Goal: Task Accomplishment & Management: Manage account settings

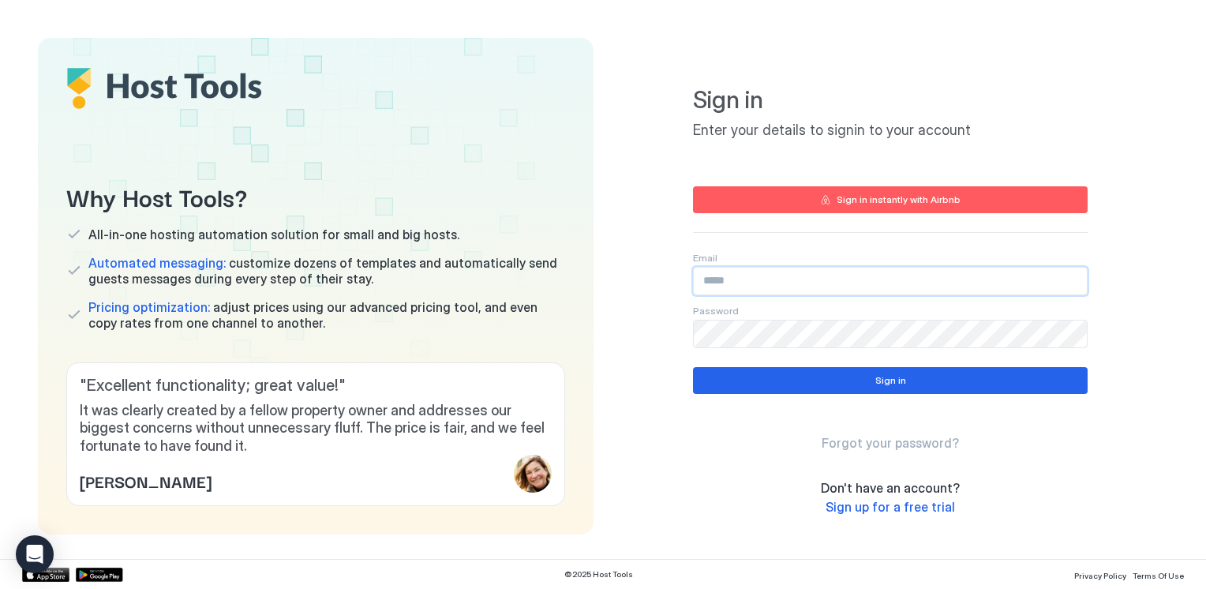
click at [717, 280] on input "Input Field" at bounding box center [890, 280] width 393 height 27
type input "**********"
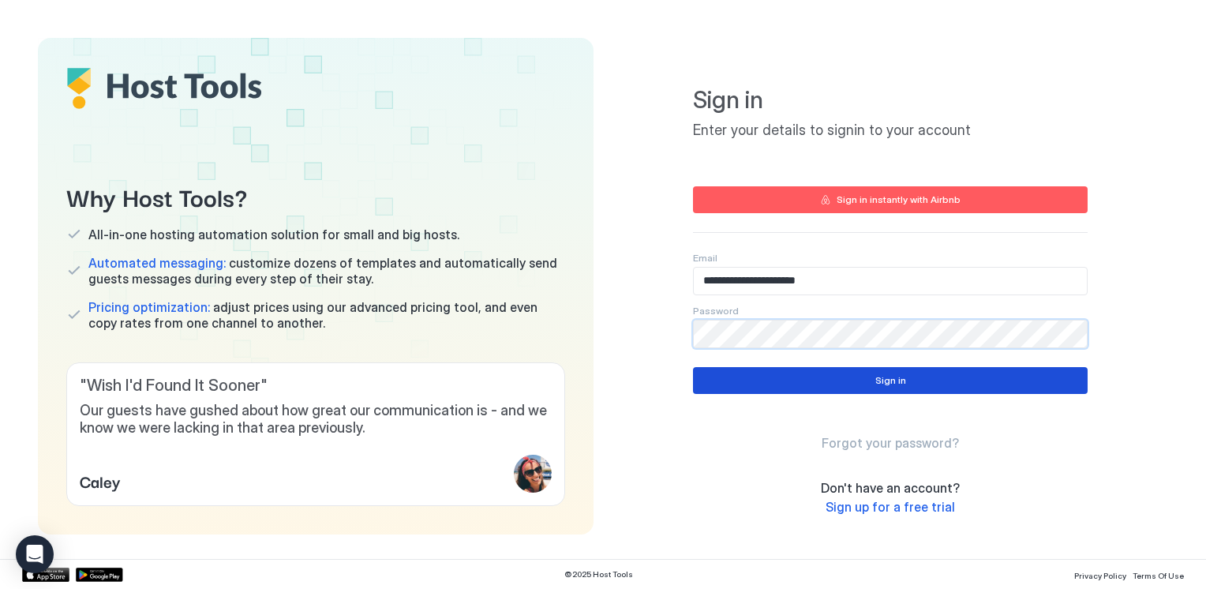
click at [792, 380] on button "Sign in" at bounding box center [890, 380] width 394 height 27
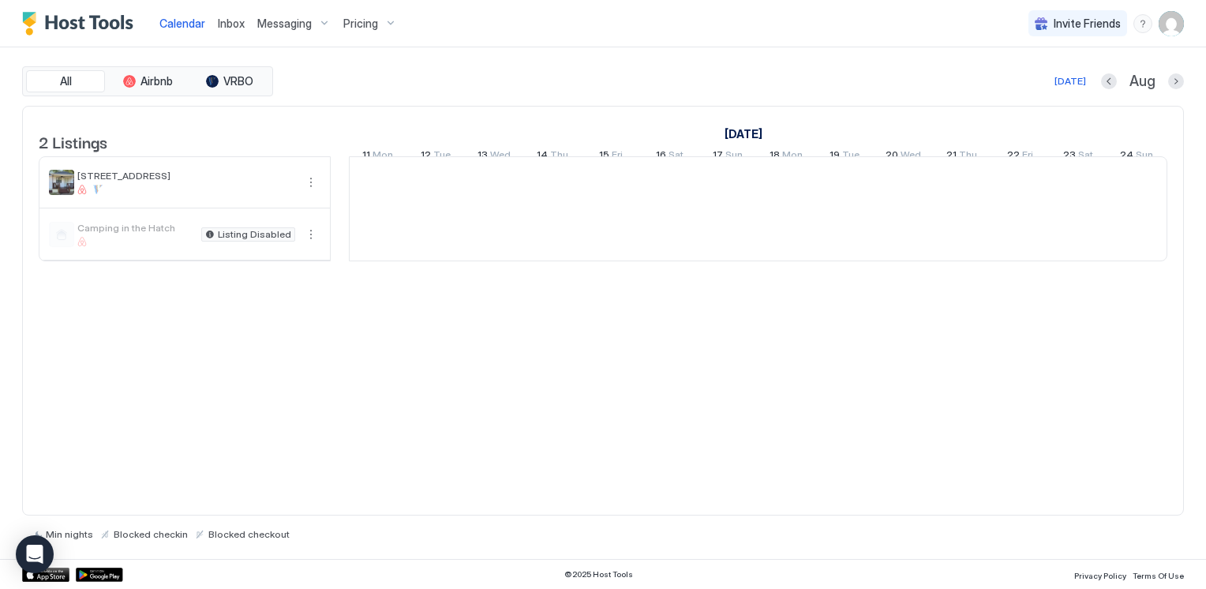
scroll to position [0, 877]
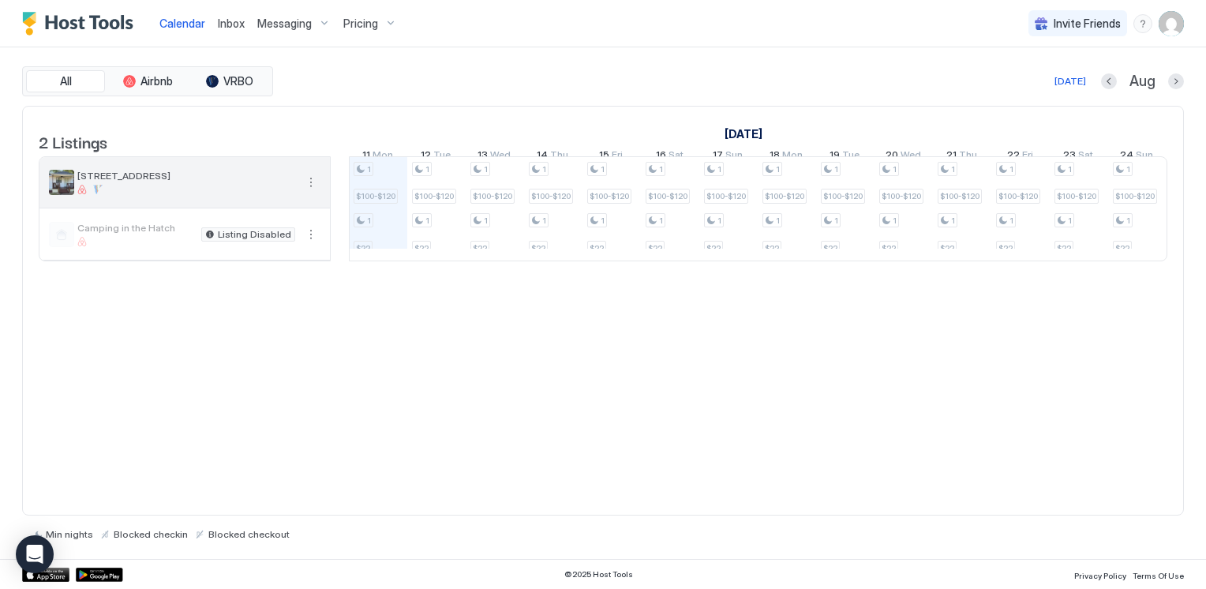
click at [148, 181] on span "[STREET_ADDRESS]" at bounding box center [186, 176] width 218 height 12
click at [353, 24] on span "Pricing" at bounding box center [360, 24] width 35 height 14
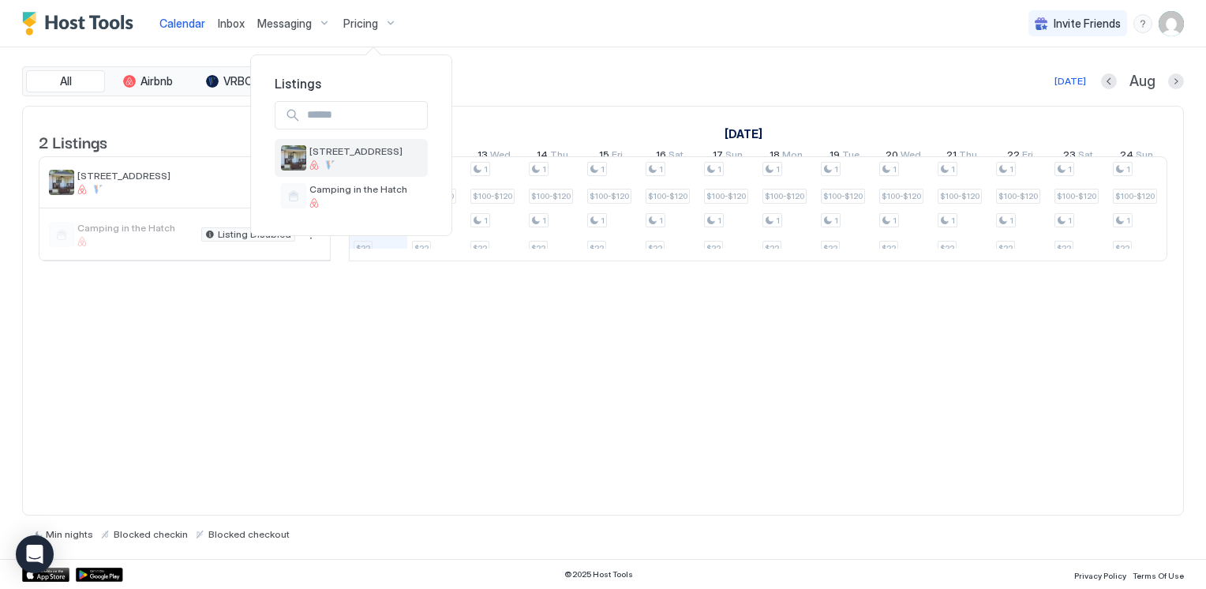
click at [333, 151] on span "[STREET_ADDRESS]" at bounding box center [355, 151] width 93 height 12
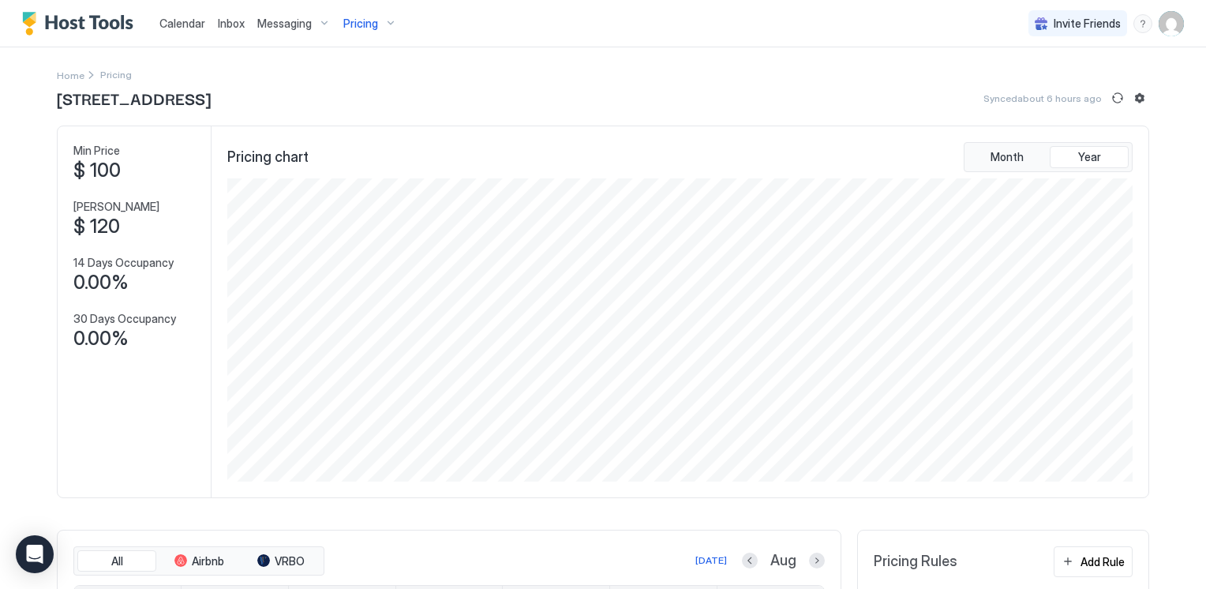
click at [181, 24] on span "Calendar" at bounding box center [182, 23] width 46 height 13
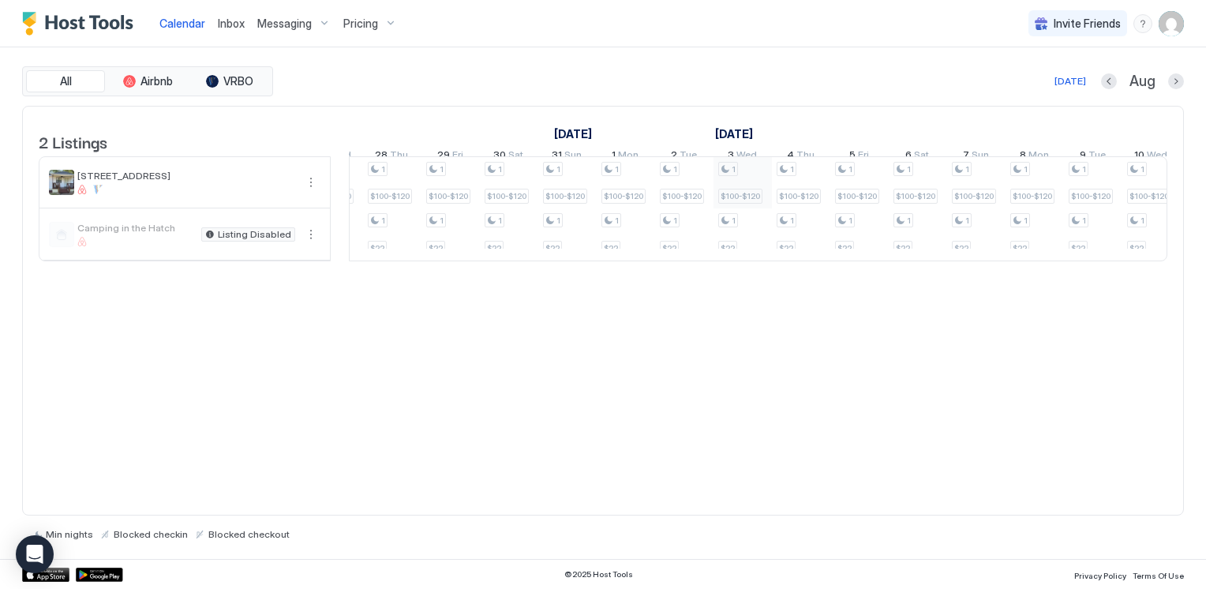
click at [747, 181] on div "1 $100-$120 1 $22 1 $100-$120 1 $22 1 $100-$120 1 $22 1 $100-$120 1 $22 1 $100-…" at bounding box center [71, 208] width 3153 height 103
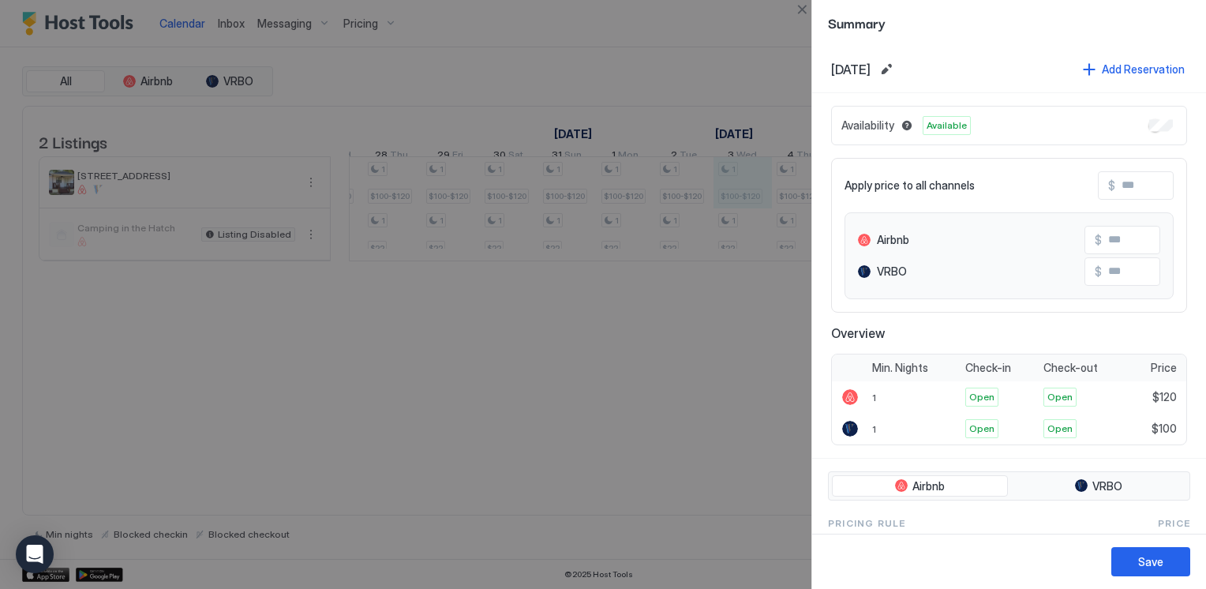
click at [754, 331] on div at bounding box center [603, 294] width 1206 height 589
click at [705, 59] on div at bounding box center [603, 294] width 1206 height 589
click at [745, 75] on div at bounding box center [603, 294] width 1206 height 589
click at [798, 11] on button "Close" at bounding box center [801, 9] width 19 height 19
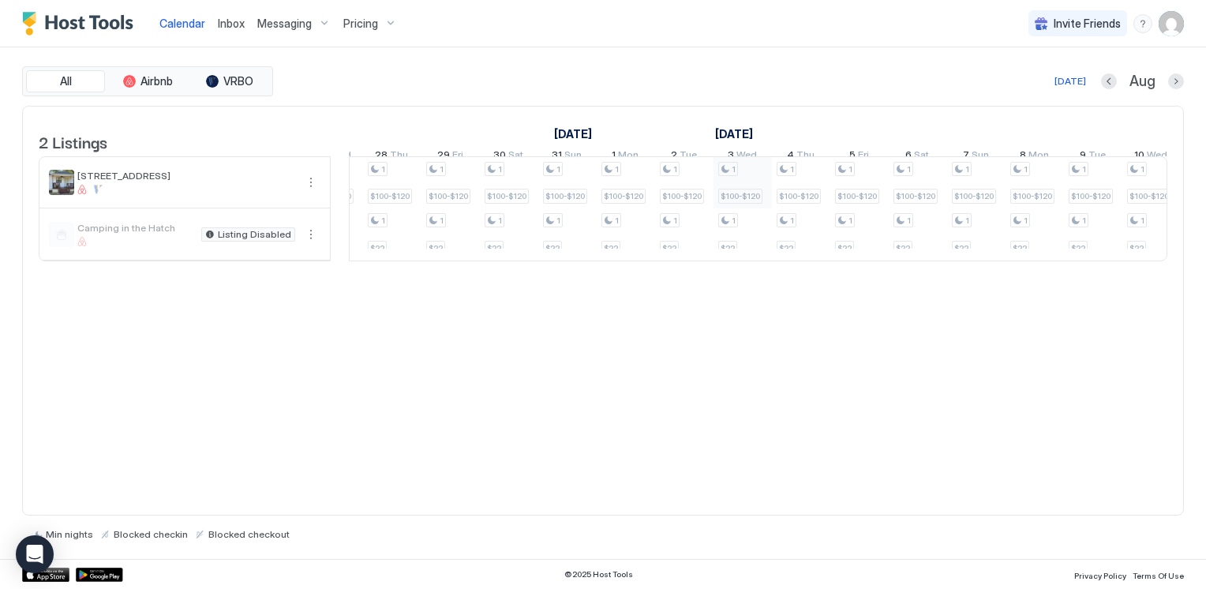
click at [747, 178] on div "1 $100-$120 1 $22 1 $100-$120 1 $22 1 $100-$120 1 $22 1 $100-$120 1 $22 1 $100-…" at bounding box center [71, 208] width 3153 height 103
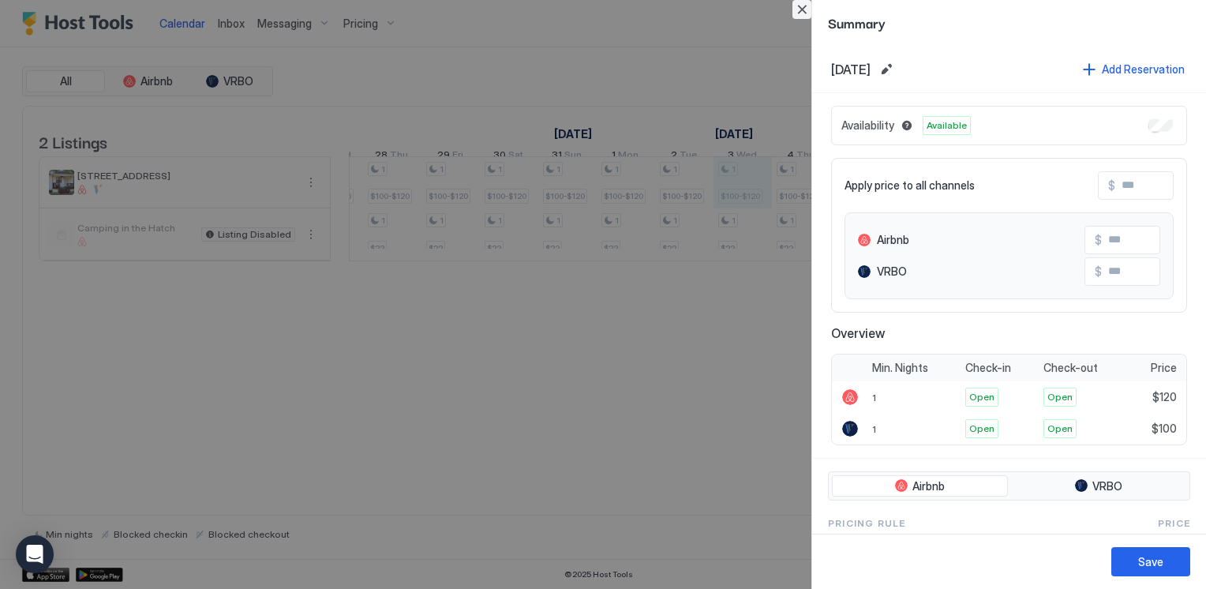
click at [795, 13] on button "Close" at bounding box center [801, 9] width 19 height 19
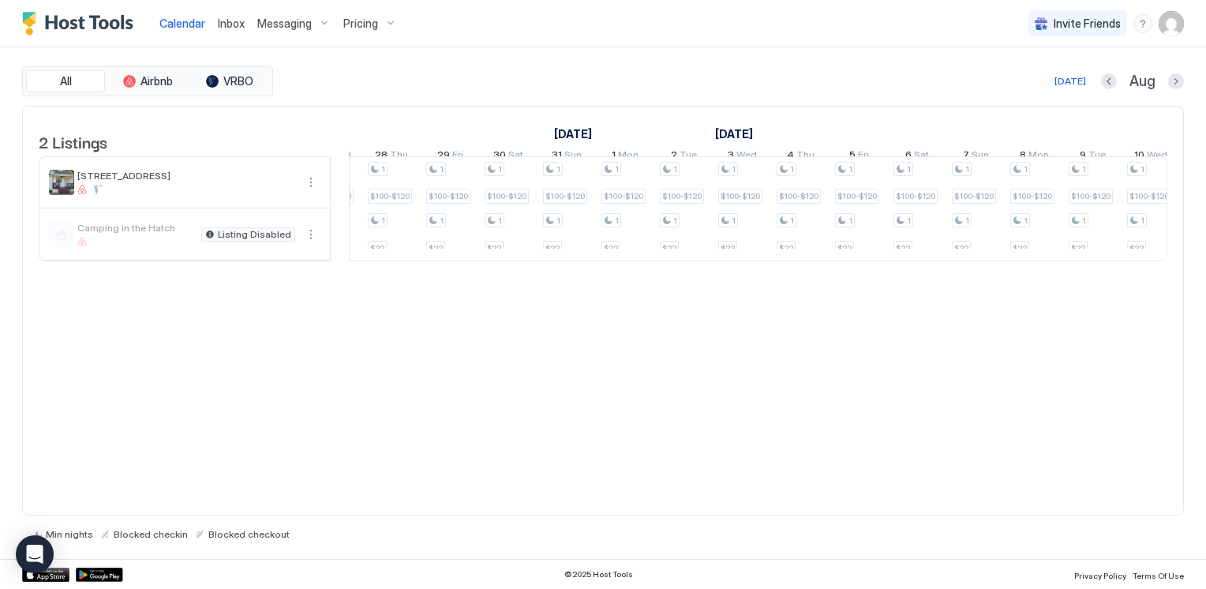
click at [355, 23] on span "Pricing" at bounding box center [360, 24] width 35 height 14
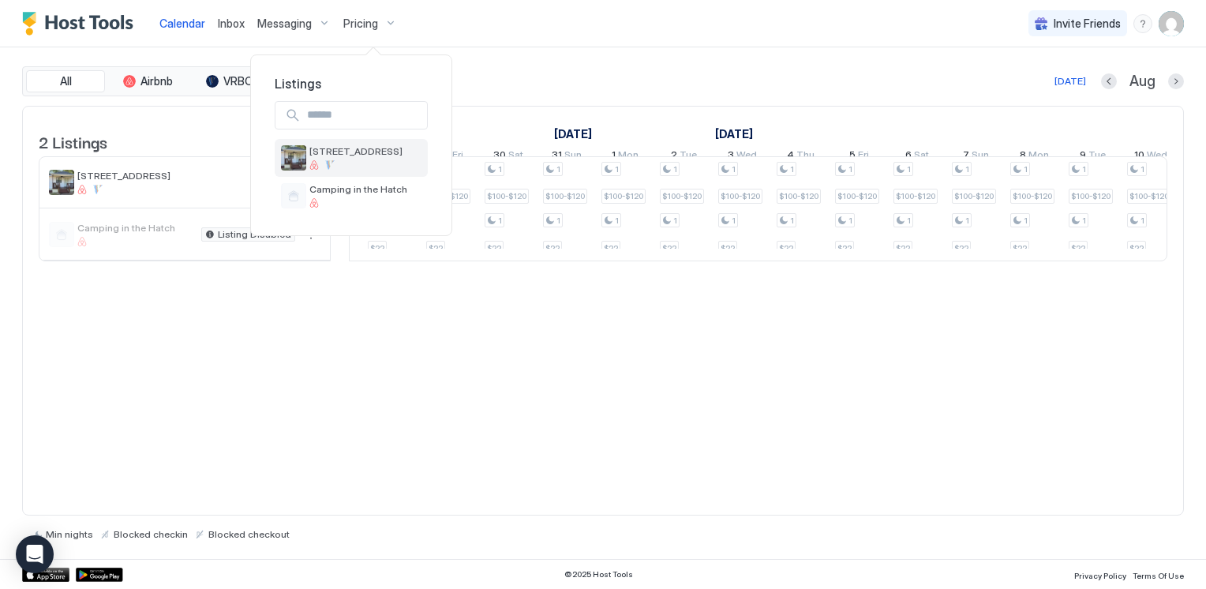
click at [338, 151] on span "[STREET_ADDRESS]" at bounding box center [355, 151] width 93 height 12
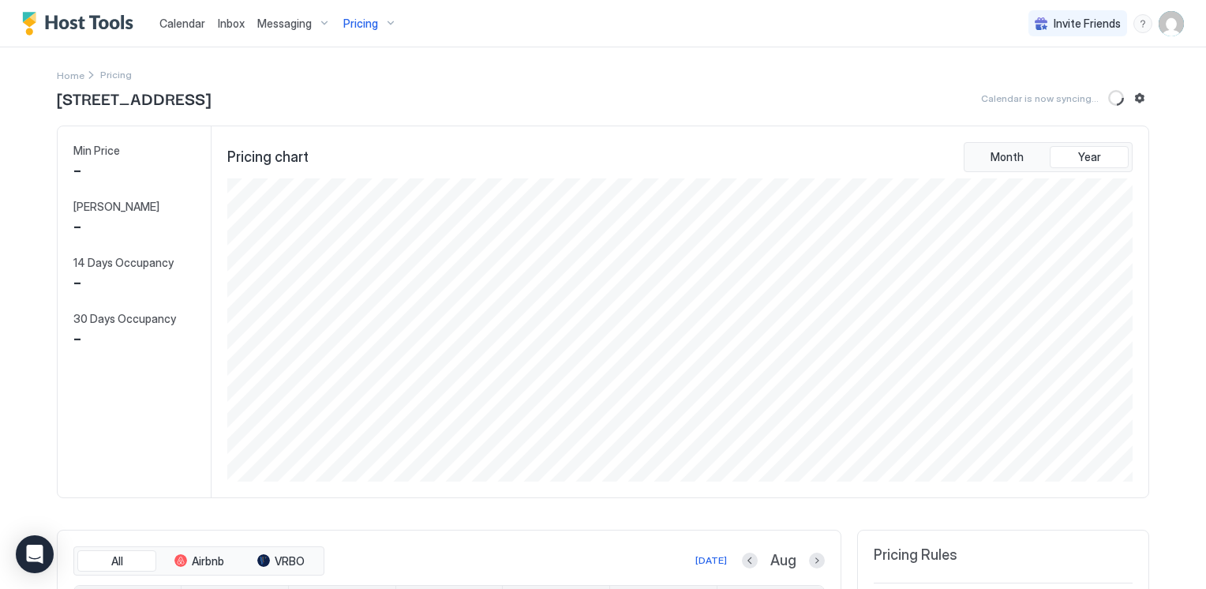
scroll to position [303, 909]
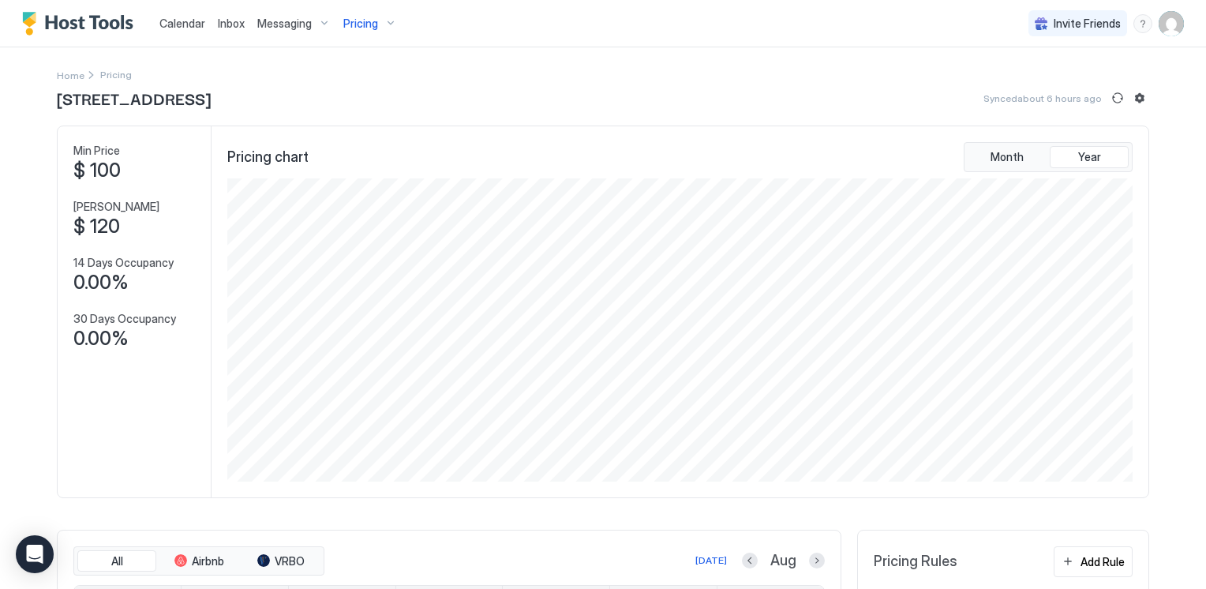
click at [91, 166] on span "$ 100" at bounding box center [96, 171] width 47 height 24
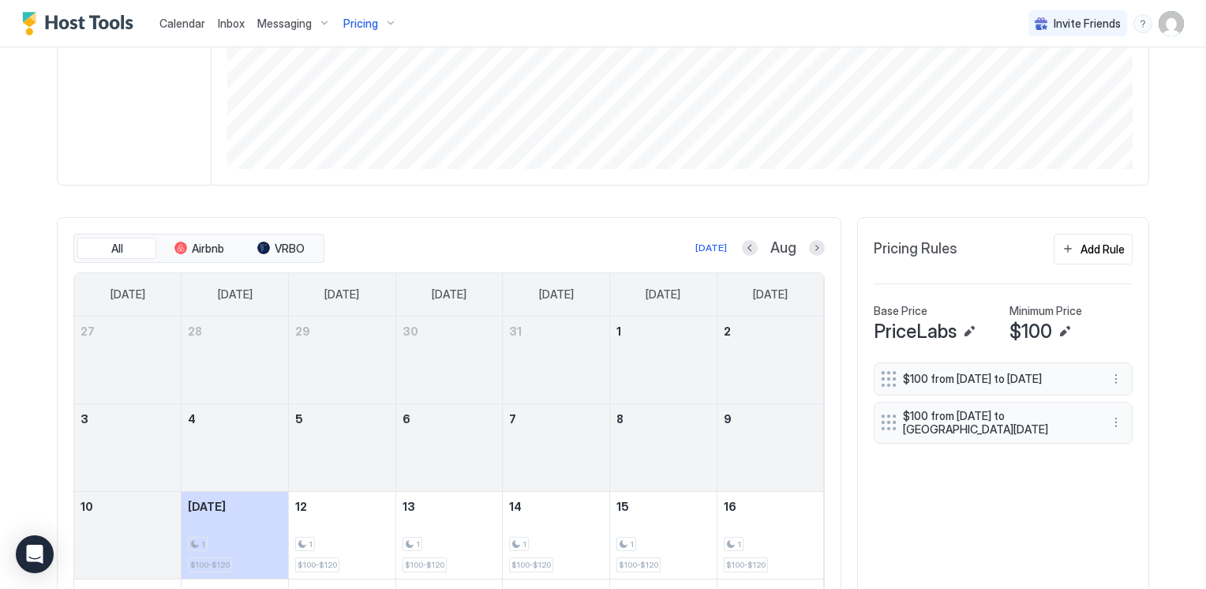
scroll to position [316, 0]
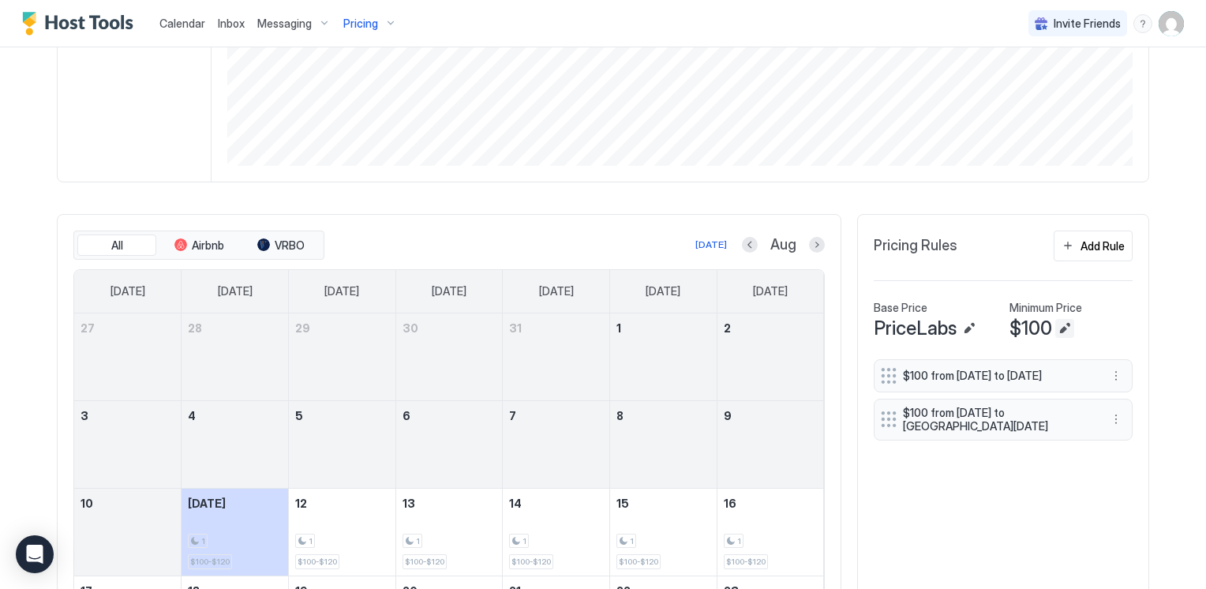
click at [1056, 325] on button "Edit" at bounding box center [1064, 328] width 19 height 19
type input "***"
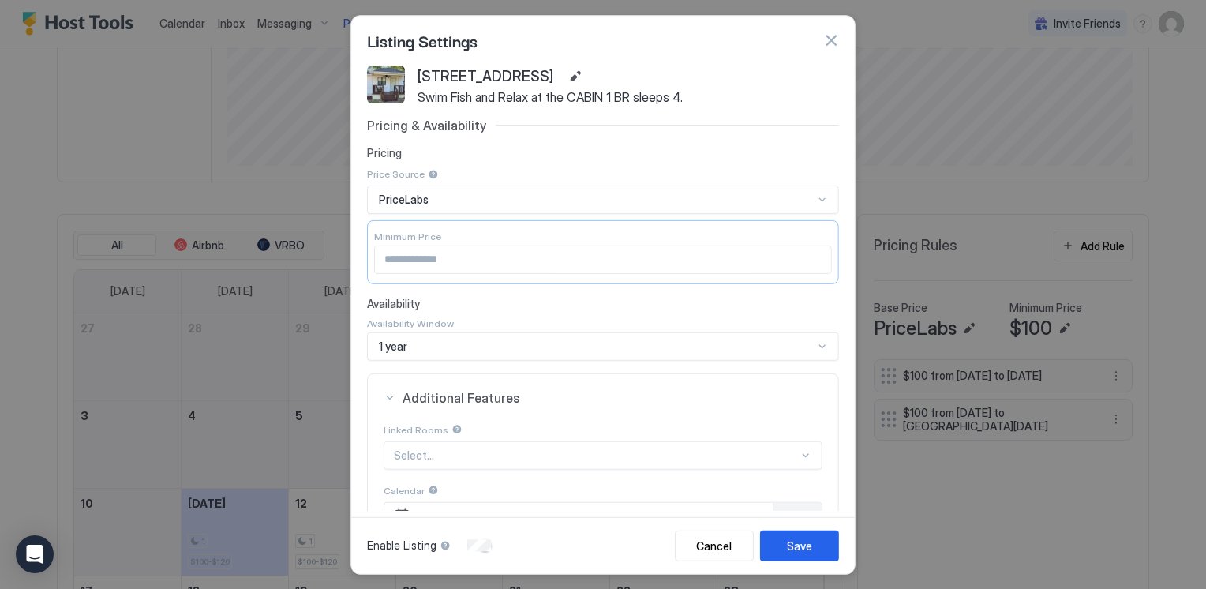
click at [1060, 295] on div at bounding box center [603, 294] width 1206 height 589
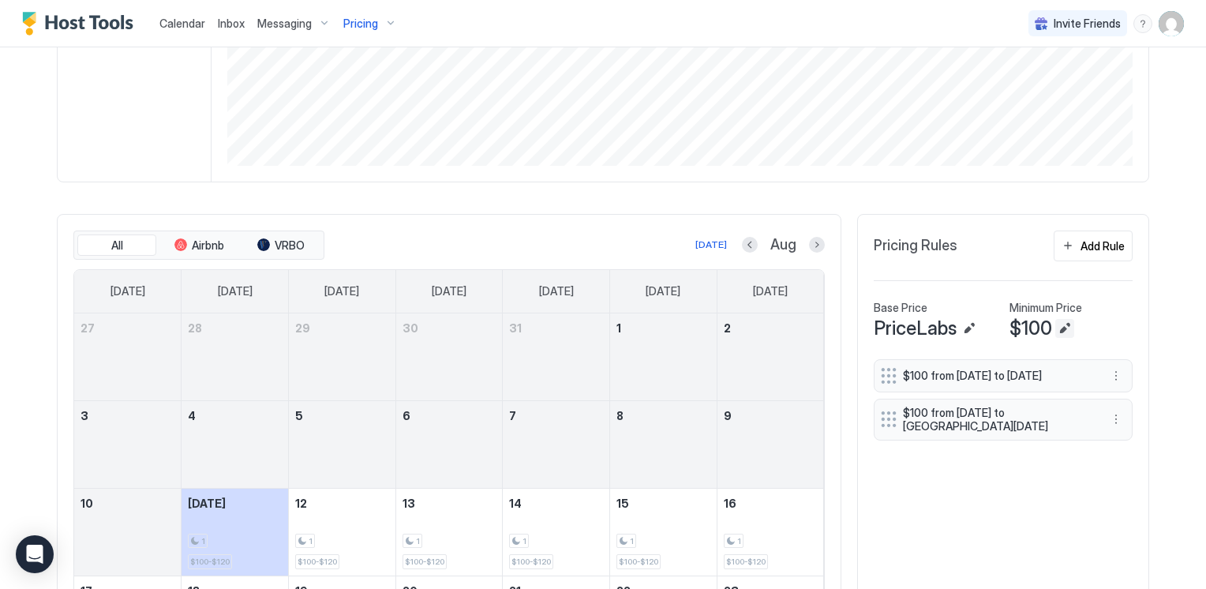
click at [1057, 327] on button "Edit" at bounding box center [1064, 328] width 19 height 19
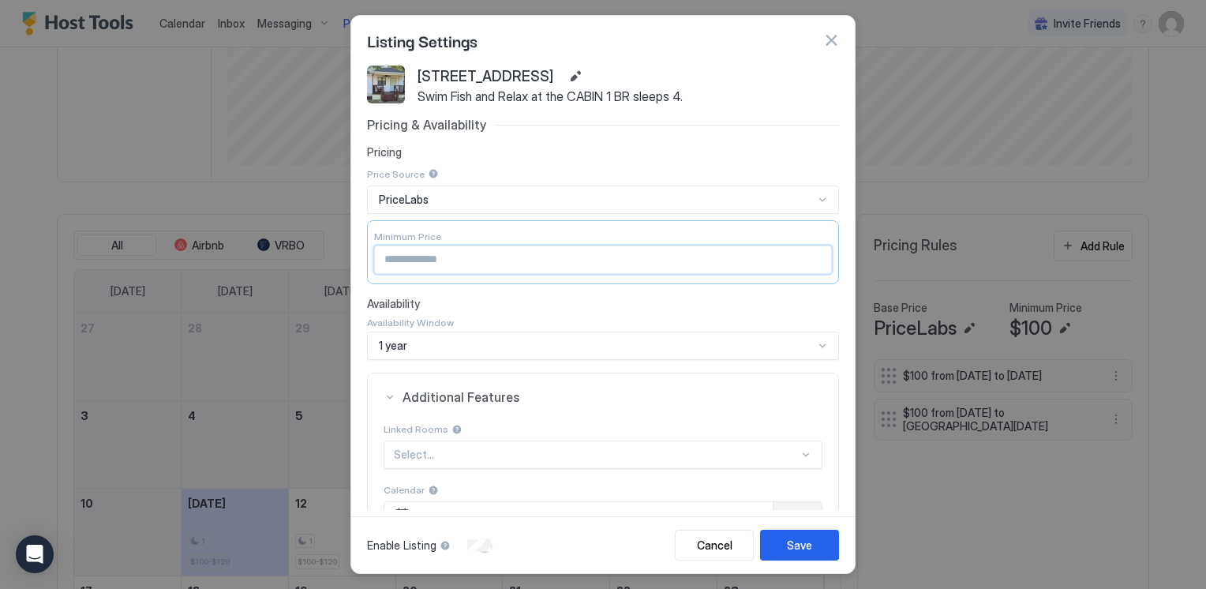
drag, startPoint x: 402, startPoint y: 260, endPoint x: 364, endPoint y: 256, distance: 38.9
click at [364, 256] on div "27 Rabbit Lane Swim Fish and Relax at the CABIN 1 BR sleeps 4. Pricing & Availa…" at bounding box center [602, 288] width 503 height 446
type input "**"
click at [789, 548] on div "Save" at bounding box center [799, 545] width 25 height 17
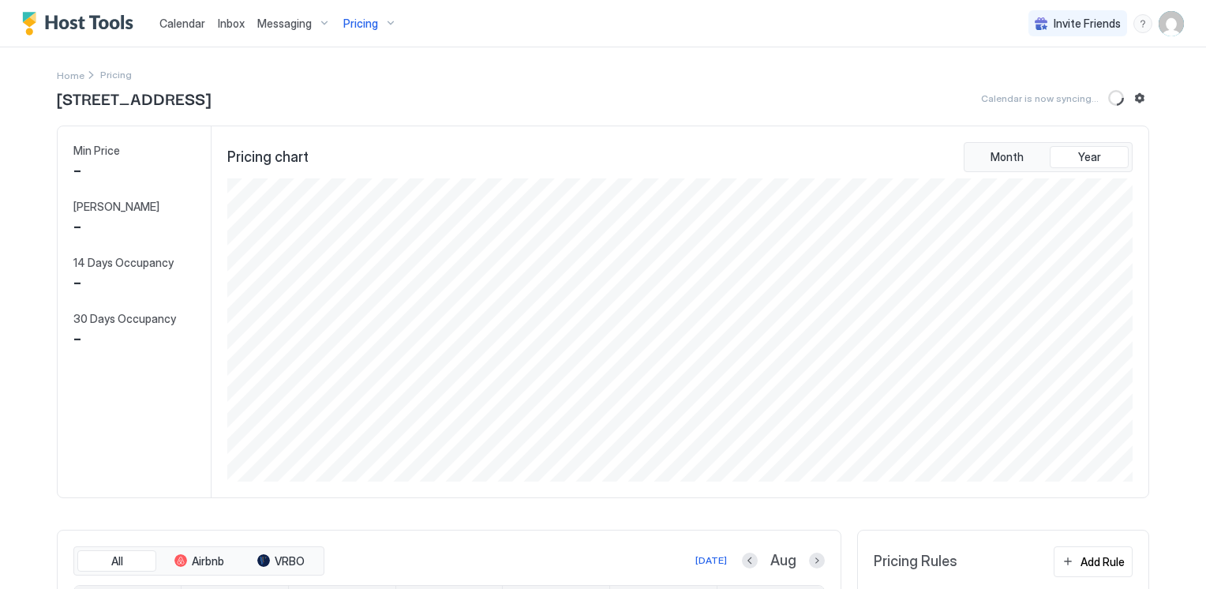
scroll to position [303, 909]
click at [191, 27] on span "Calendar" at bounding box center [182, 23] width 46 height 13
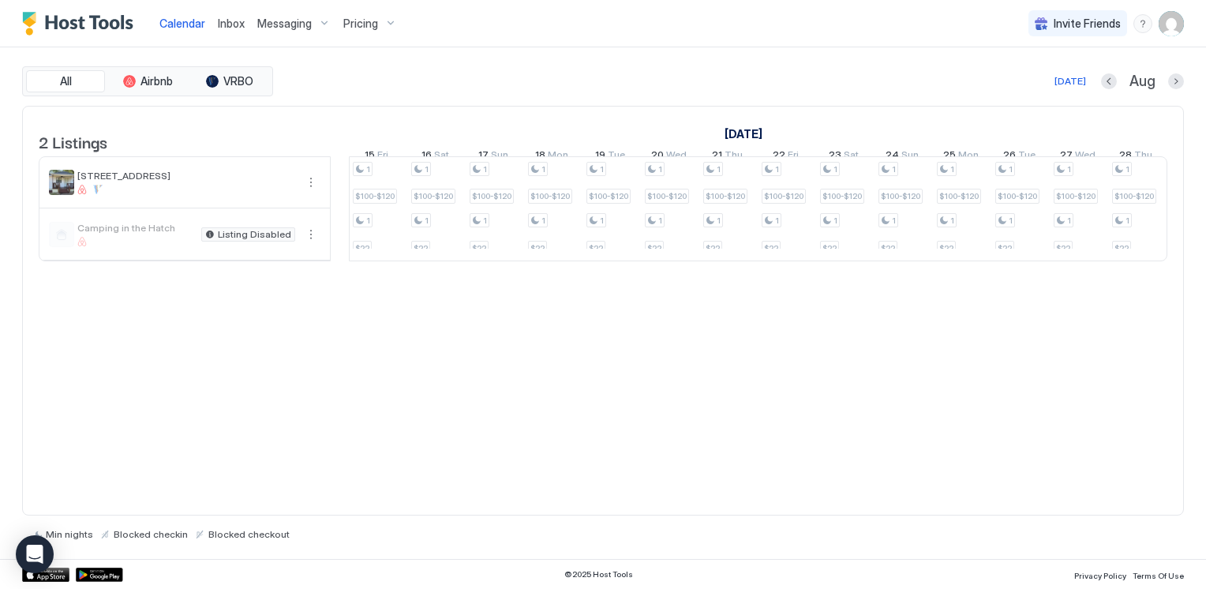
scroll to position [0, 1126]
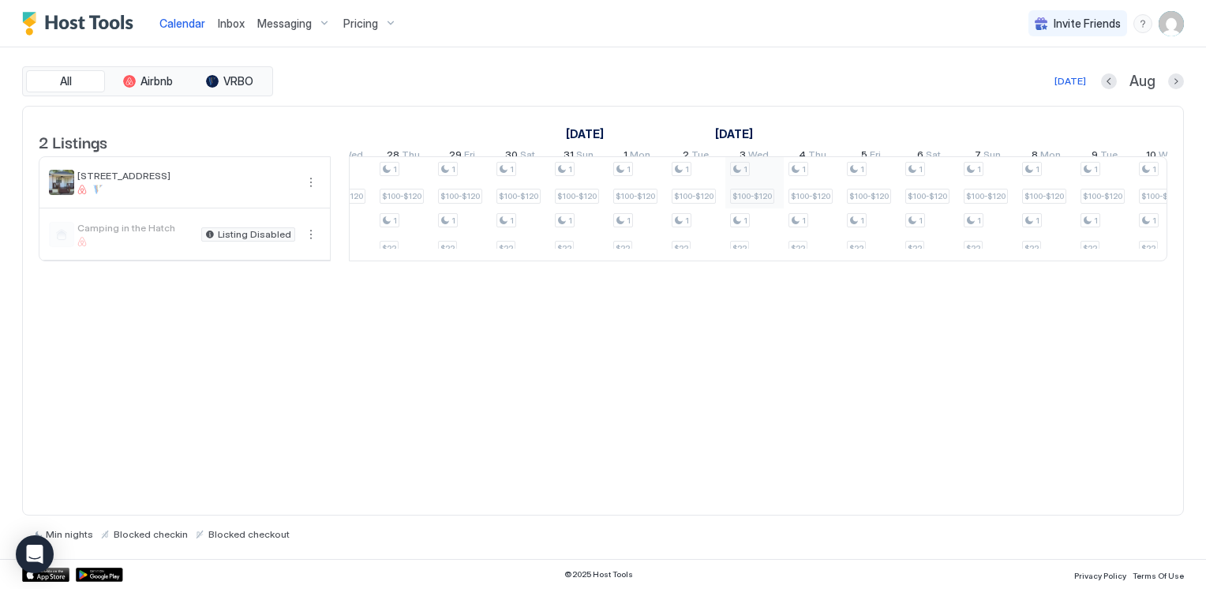
click at [753, 193] on div "1 $100-$120 1 $22 1 $100-$120 1 $22 1 $100-$120 1 $22 1 $100-$120 1 $22 1 $100-…" at bounding box center [82, 208] width 3153 height 103
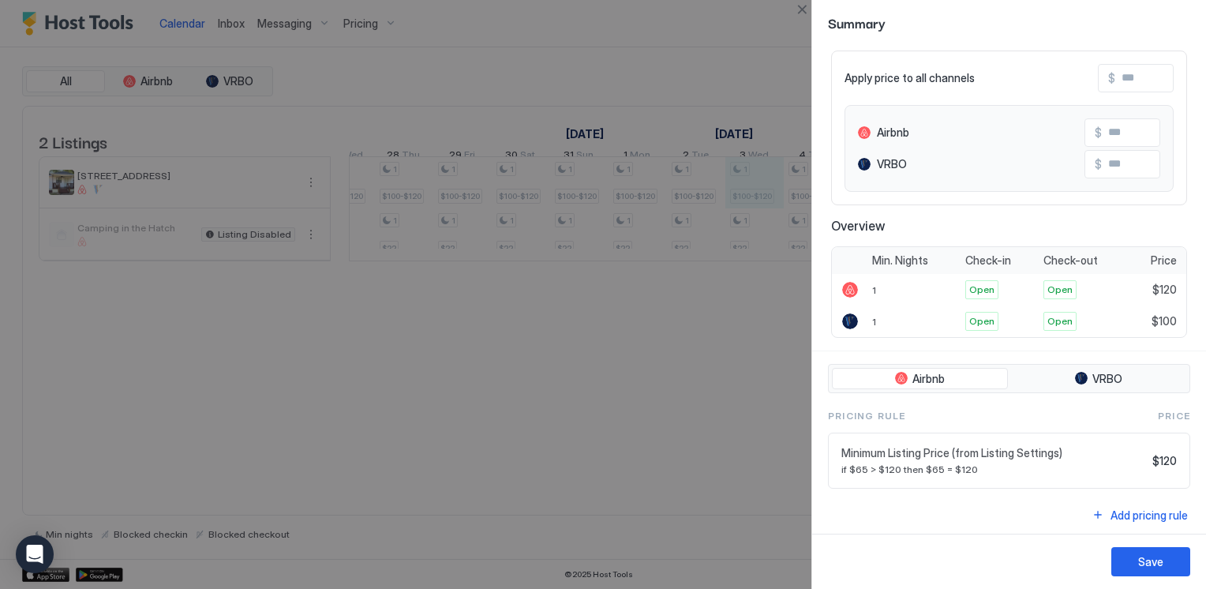
click at [1152, 454] on span "$120" at bounding box center [1164, 461] width 24 height 14
click at [673, 439] on div at bounding box center [603, 294] width 1206 height 589
click at [798, 6] on button "Close" at bounding box center [801, 9] width 19 height 19
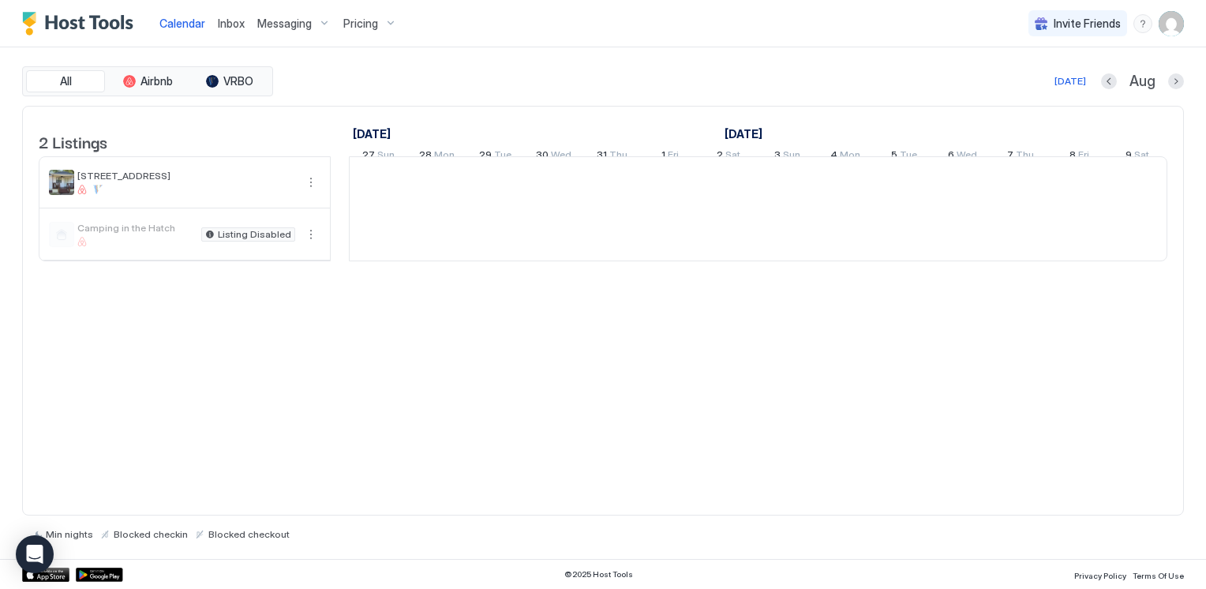
scroll to position [0, 877]
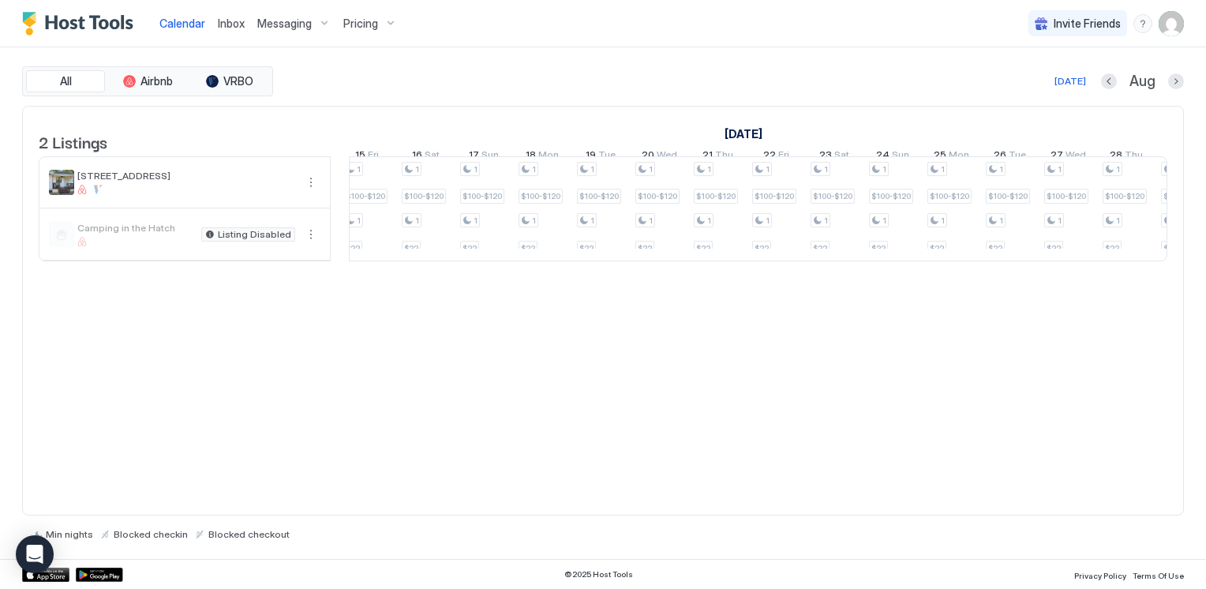
scroll to position [0, 1136]
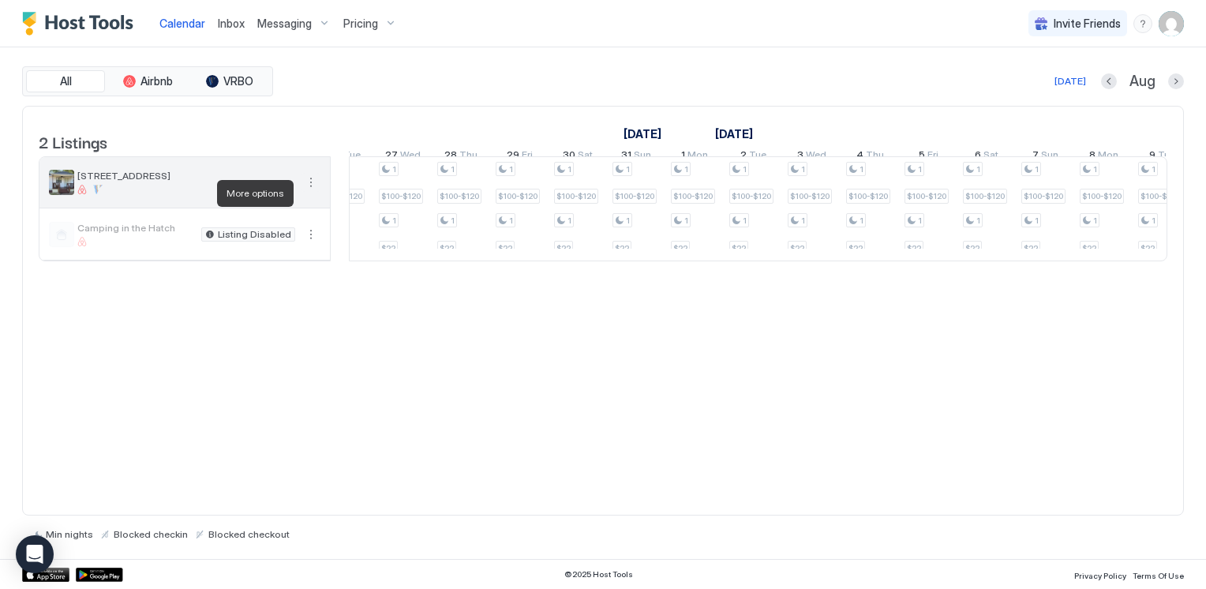
click at [310, 190] on button "More options" at bounding box center [310, 182] width 19 height 19
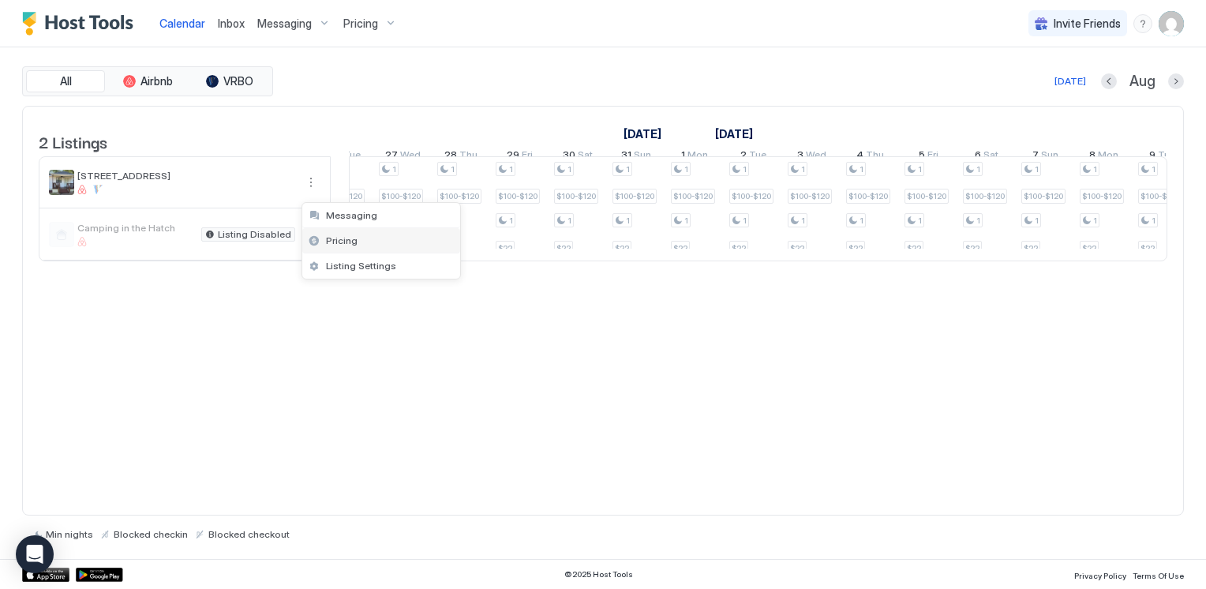
click at [328, 242] on span "Pricing" at bounding box center [342, 240] width 32 height 12
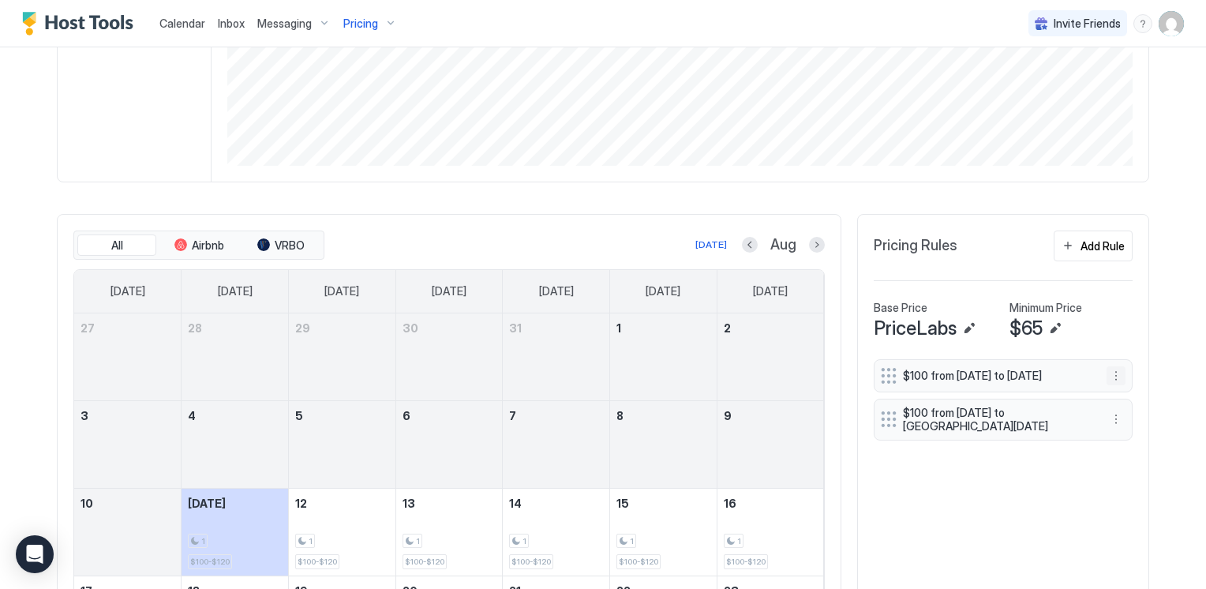
click at [1114, 380] on button "More options" at bounding box center [1115, 375] width 19 height 19
click at [1089, 424] on span "Pause" at bounding box center [1085, 426] width 28 height 12
click at [1106, 428] on button "More options" at bounding box center [1115, 418] width 19 height 19
click at [1086, 470] on span "Pause" at bounding box center [1085, 473] width 28 height 12
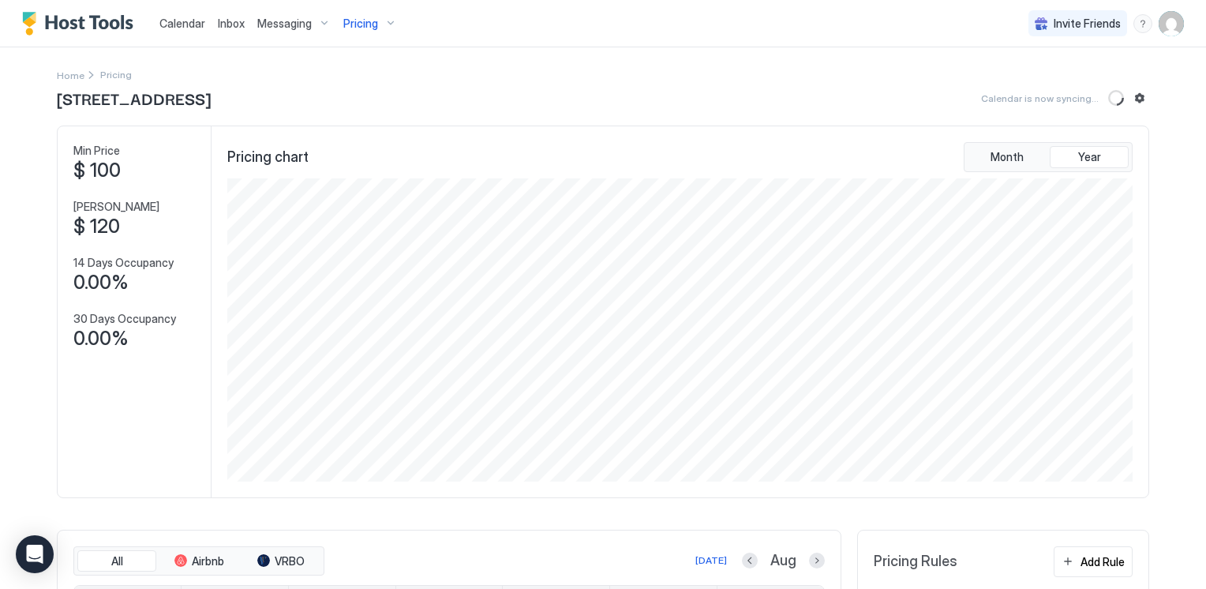
click at [186, 25] on span "Calendar" at bounding box center [182, 23] width 46 height 13
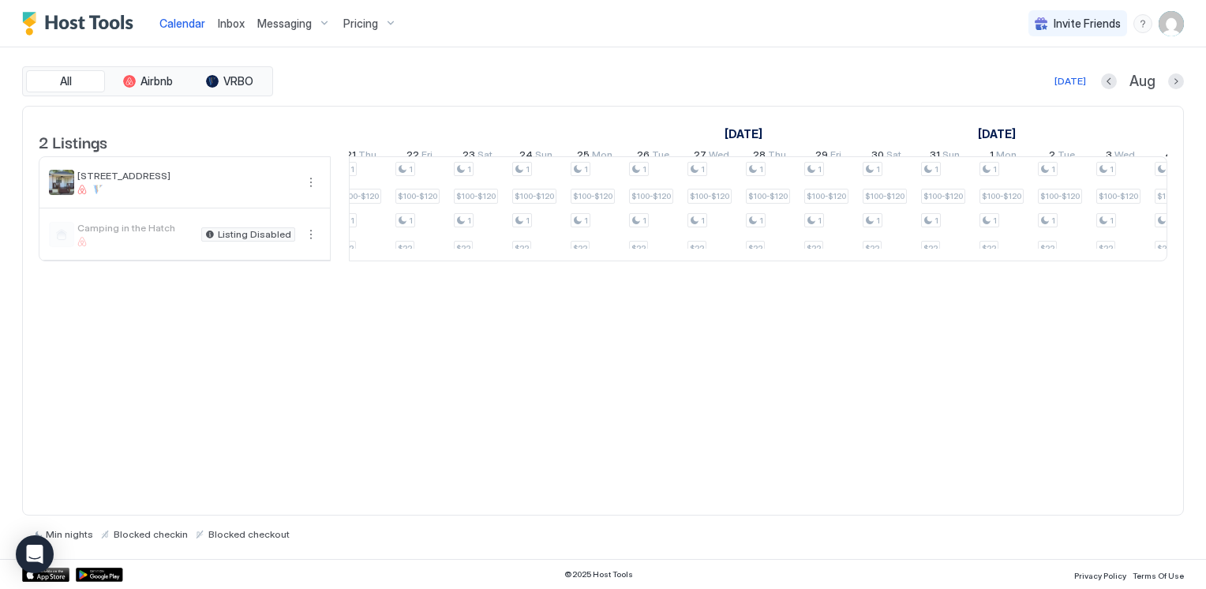
click at [388, 24] on div "Pricing" at bounding box center [370, 23] width 66 height 27
click at [357, 149] on span "[STREET_ADDRESS]" at bounding box center [355, 151] width 93 height 12
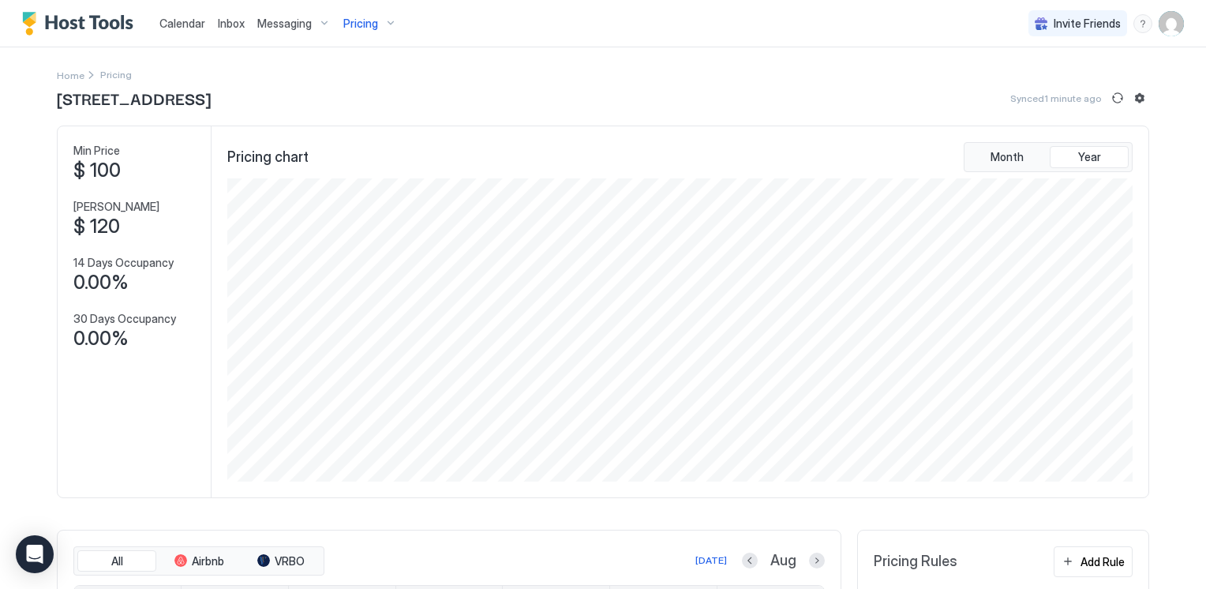
scroll to position [316, 0]
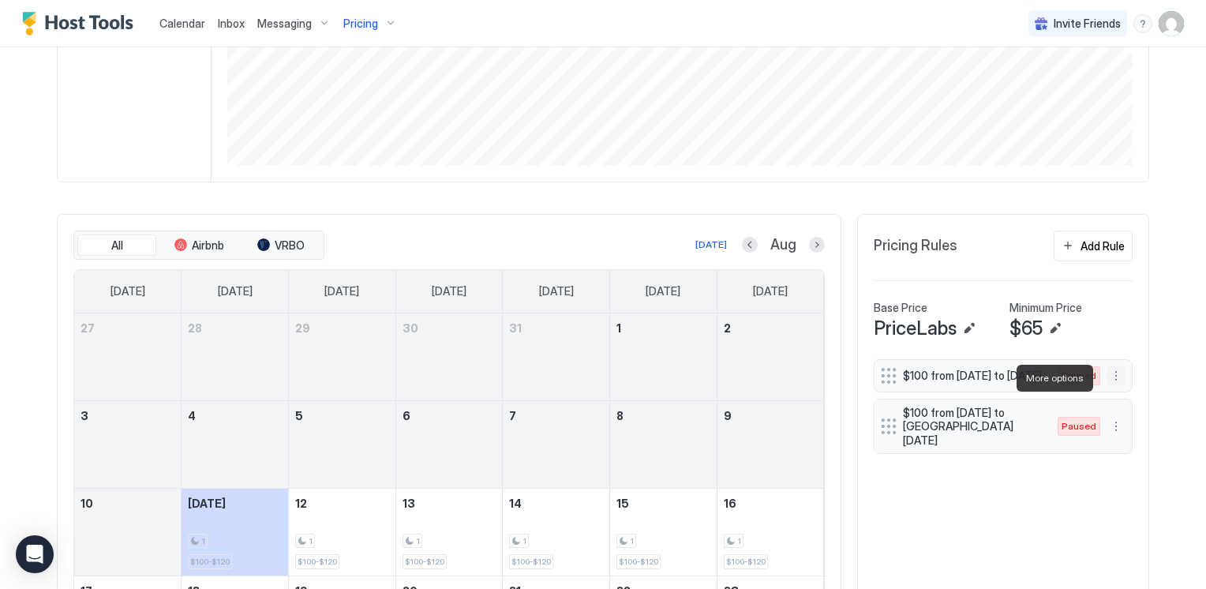
click at [1114, 377] on button "More options" at bounding box center [1115, 375] width 19 height 19
click at [1089, 450] on span "Delete" at bounding box center [1085, 451] width 29 height 12
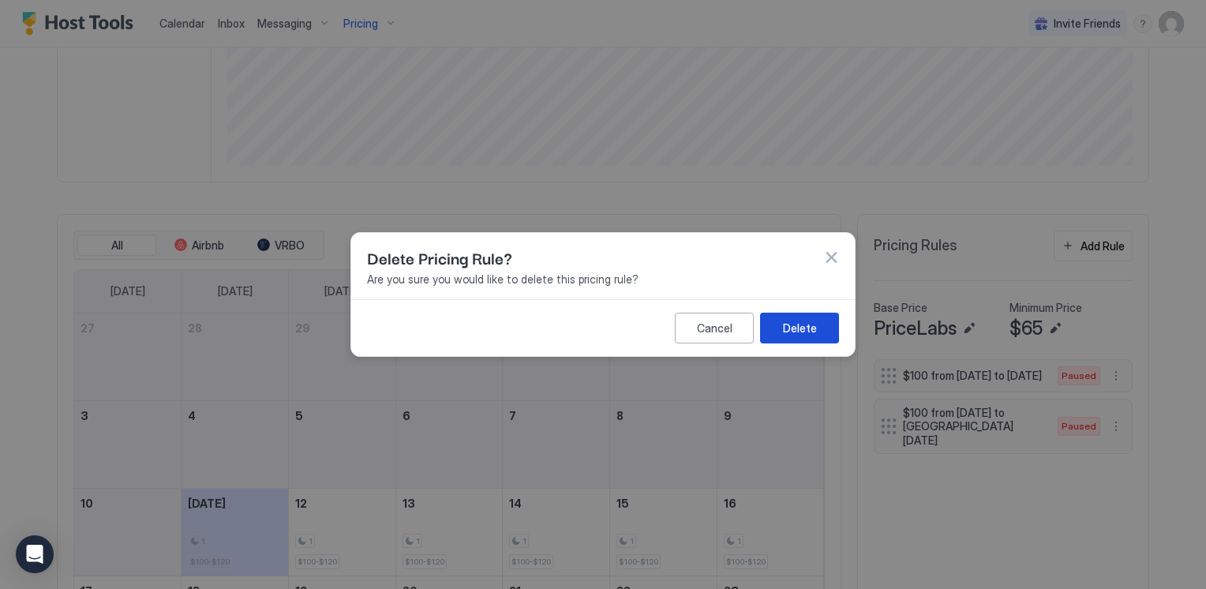
click at [823, 330] on button "Delete" at bounding box center [799, 327] width 79 height 31
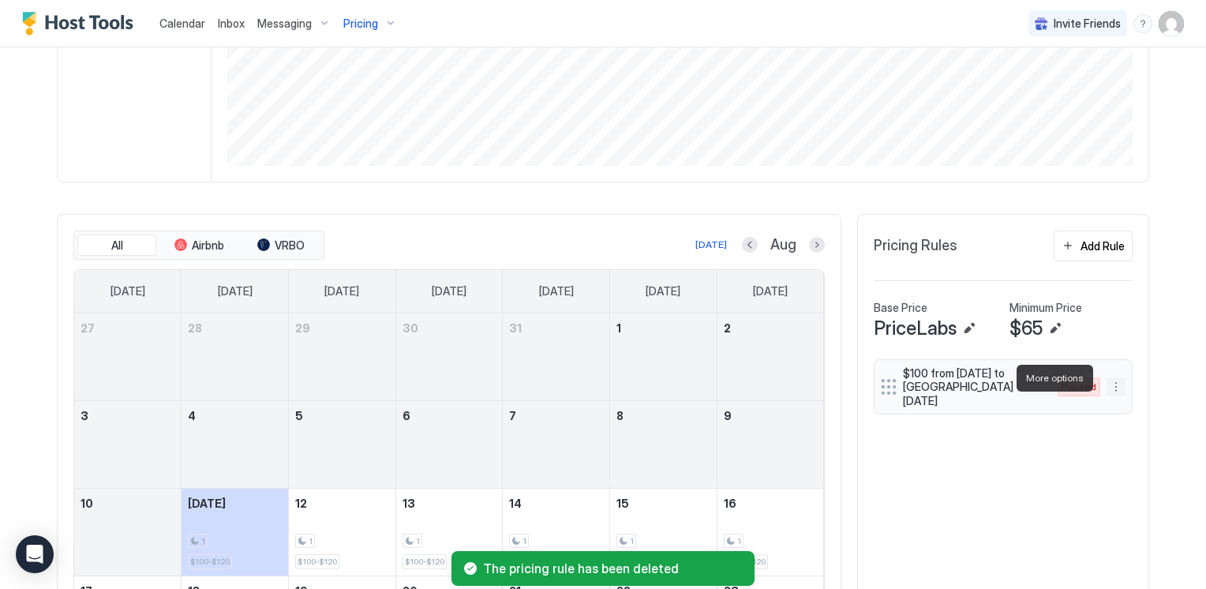
click at [1111, 383] on button "More options" at bounding box center [1115, 386] width 19 height 19
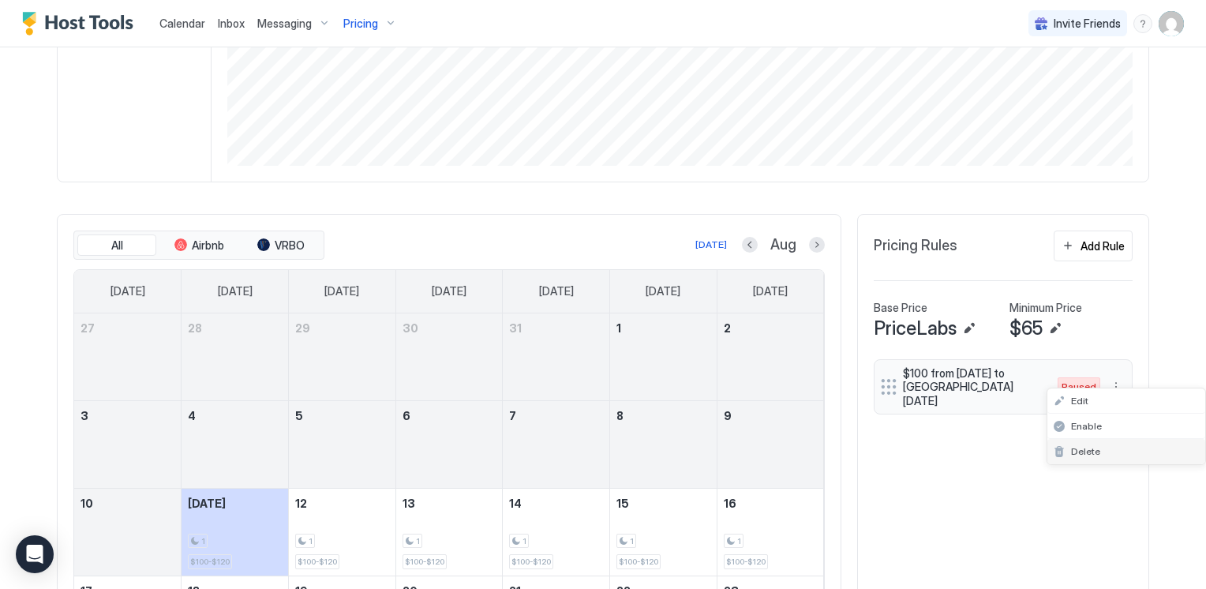
click at [1087, 451] on span "Delete" at bounding box center [1085, 451] width 29 height 12
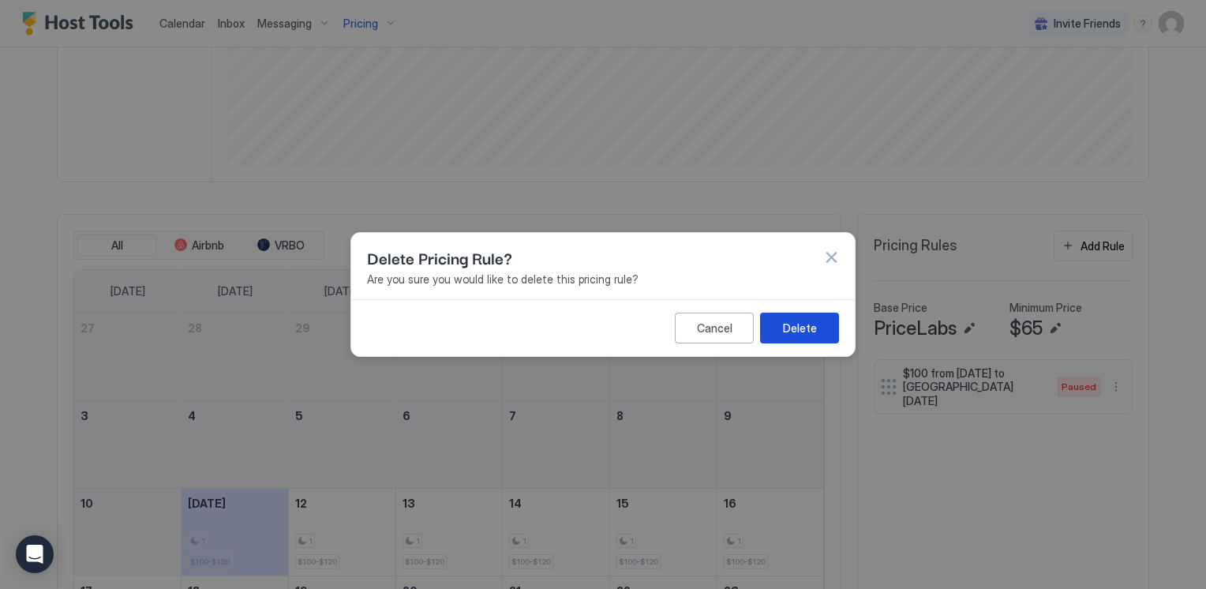
click at [787, 332] on div "Delete" at bounding box center [800, 328] width 34 height 17
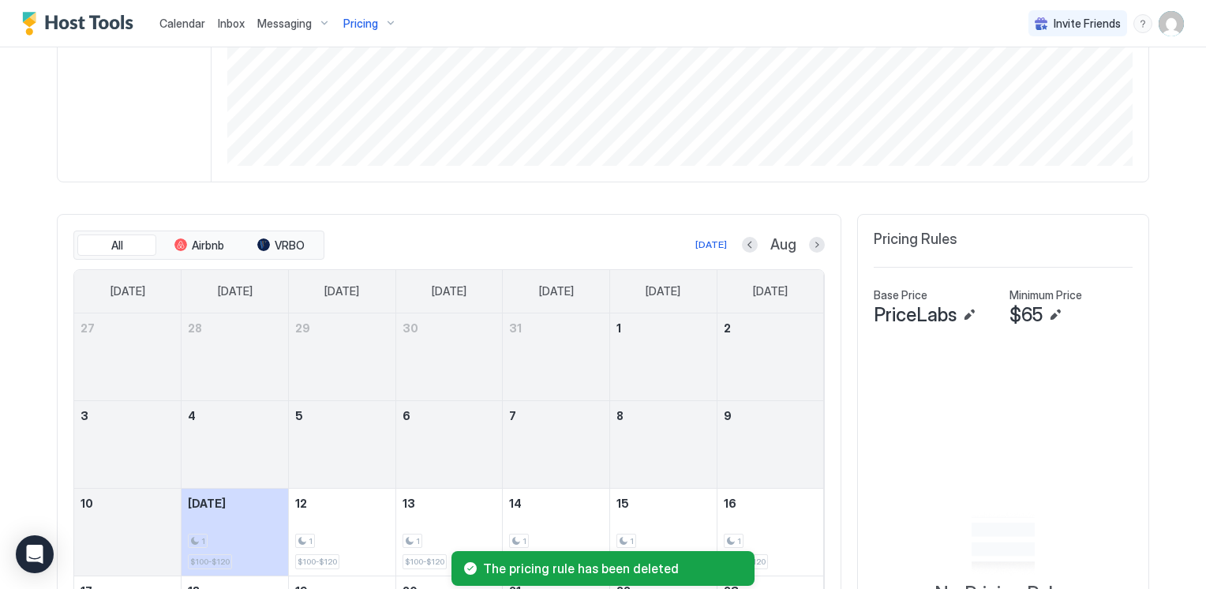
click at [1026, 247] on div "Pricing Rules" at bounding box center [1002, 245] width 259 height 31
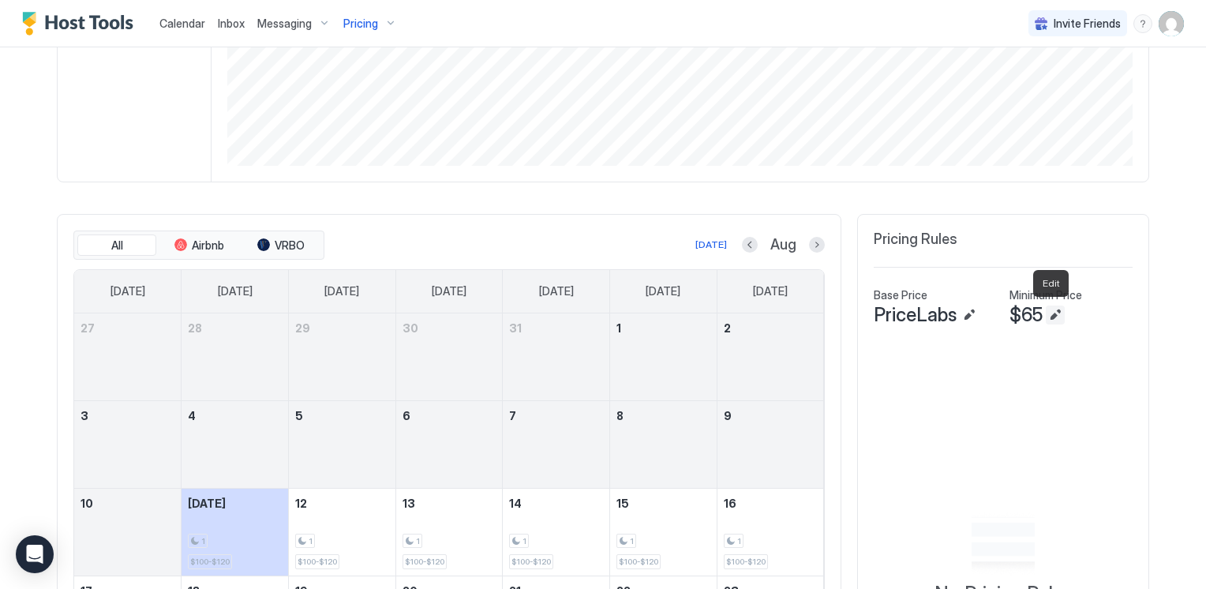
click at [1049, 314] on button "Edit" at bounding box center [1054, 314] width 19 height 19
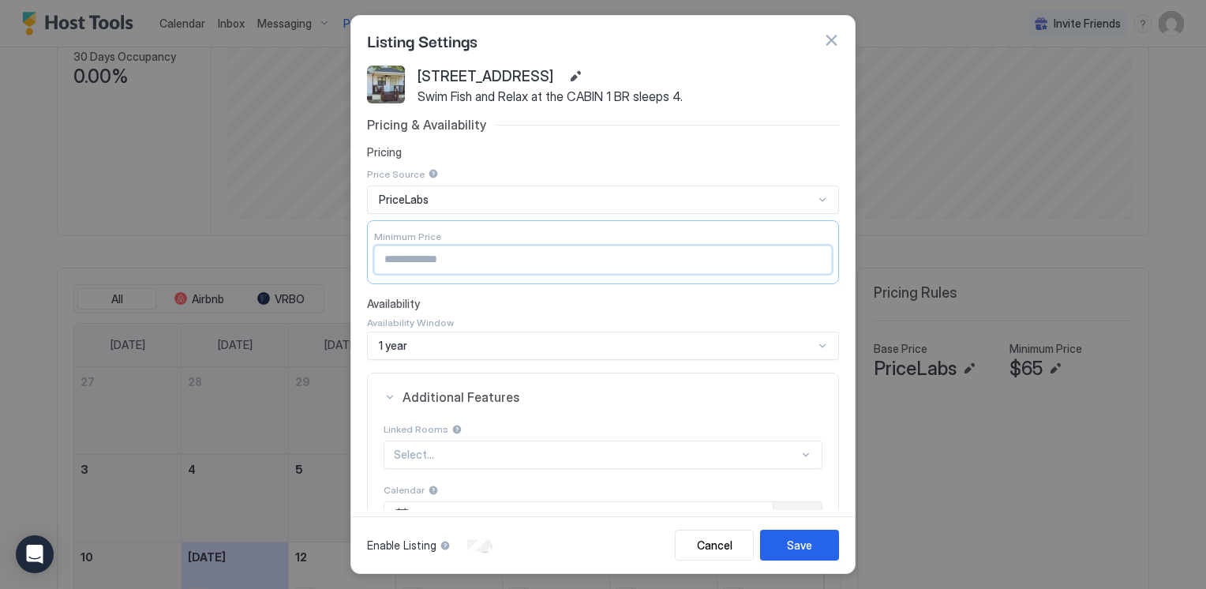
click at [361, 254] on div "27 Rabbit Lane Swim Fish and Relax at the CABIN 1 BR sleeps 4. Pricing & Availa…" at bounding box center [602, 288] width 503 height 446
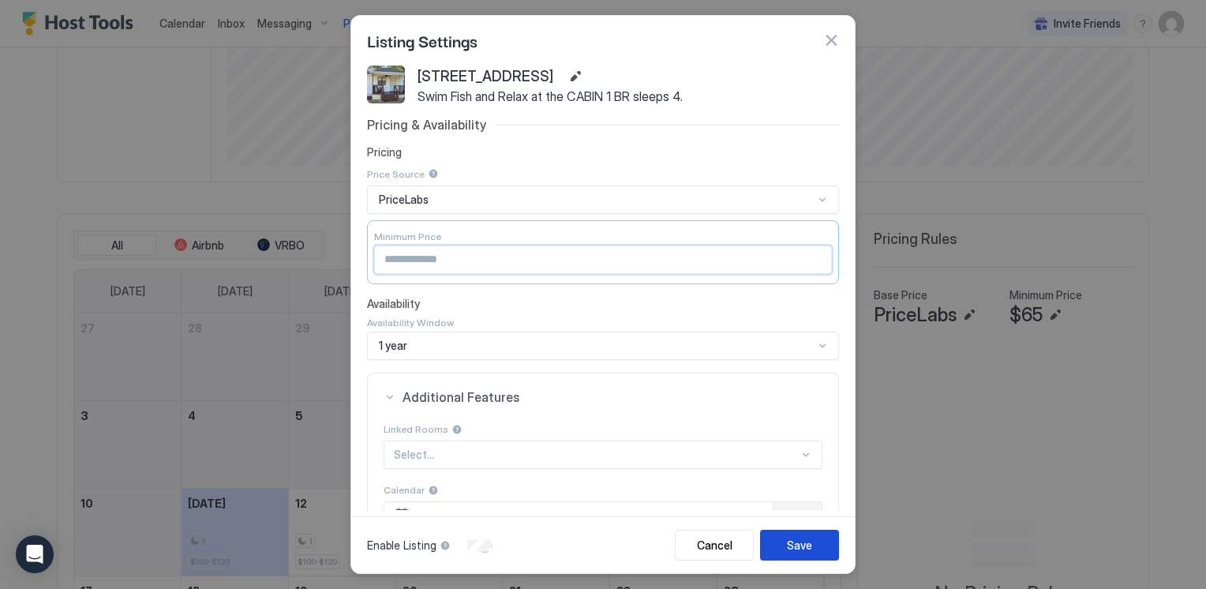
type input "***"
click at [801, 542] on div "Save" at bounding box center [799, 545] width 25 height 17
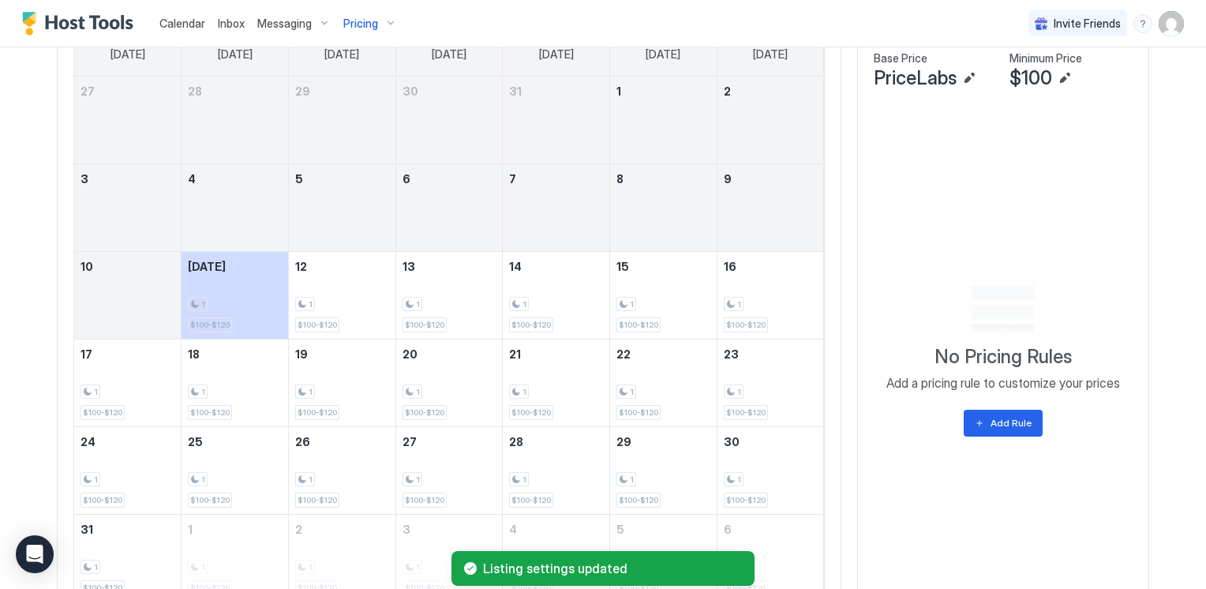
scroll to position [623, 0]
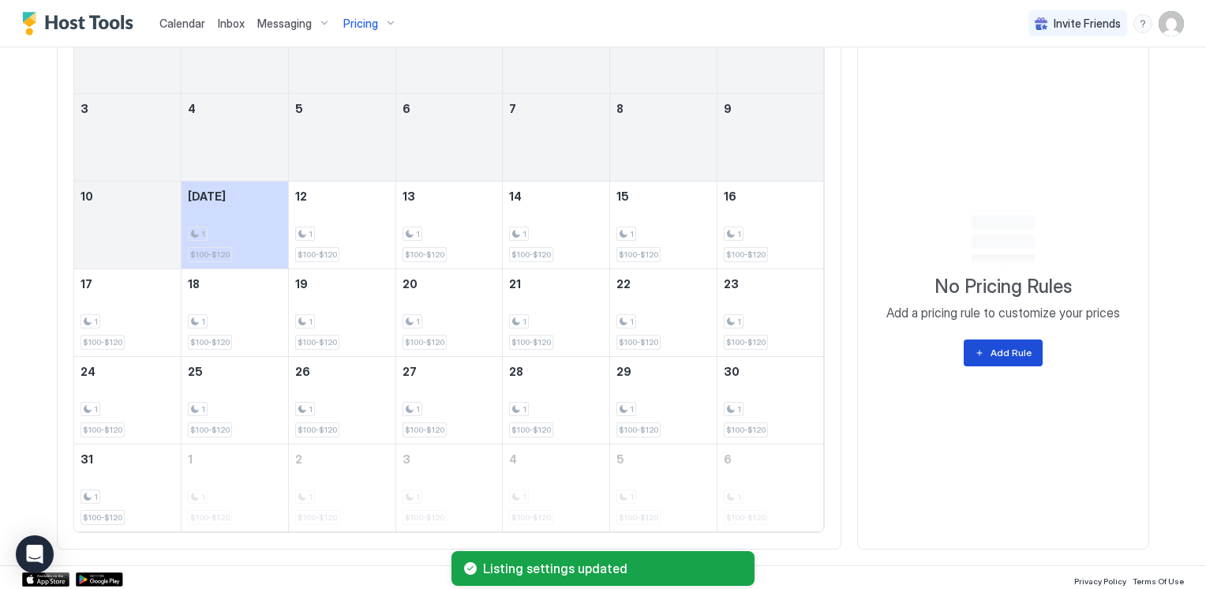
click at [977, 353] on button "Add Rule" at bounding box center [1002, 352] width 79 height 27
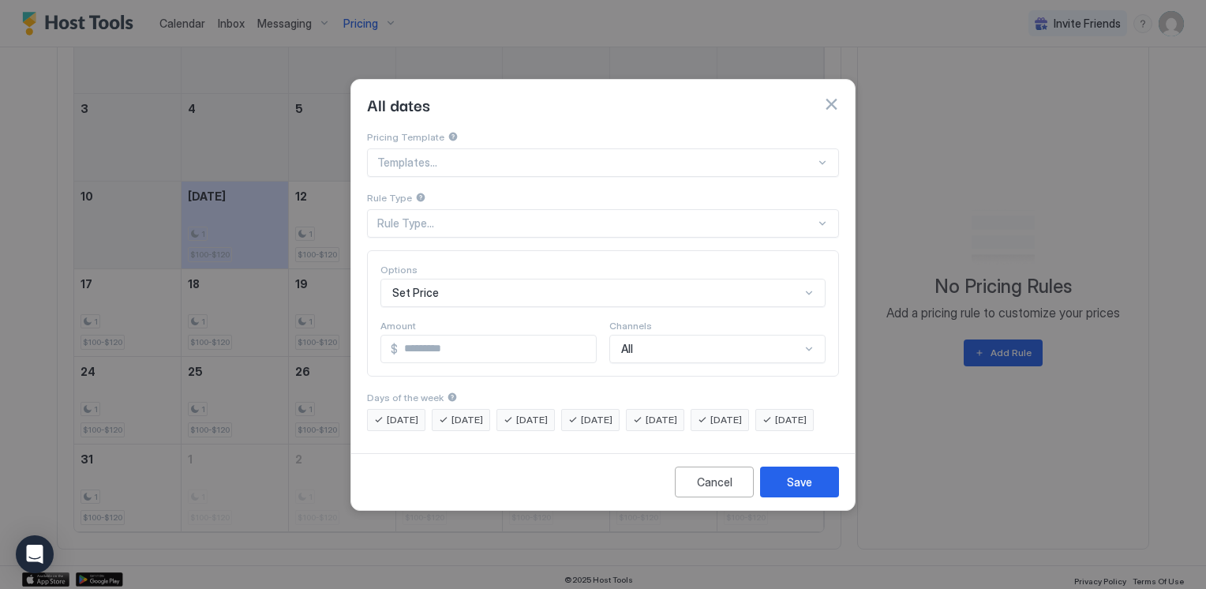
click at [828, 217] on div at bounding box center [822, 223] width 13 height 13
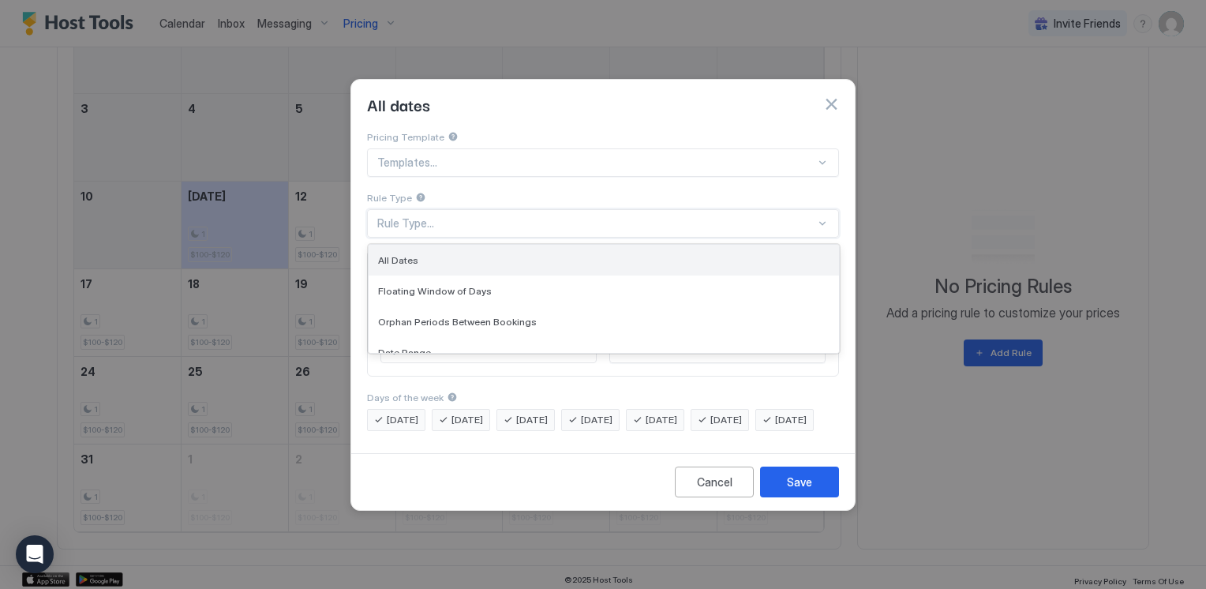
scroll to position [79, 0]
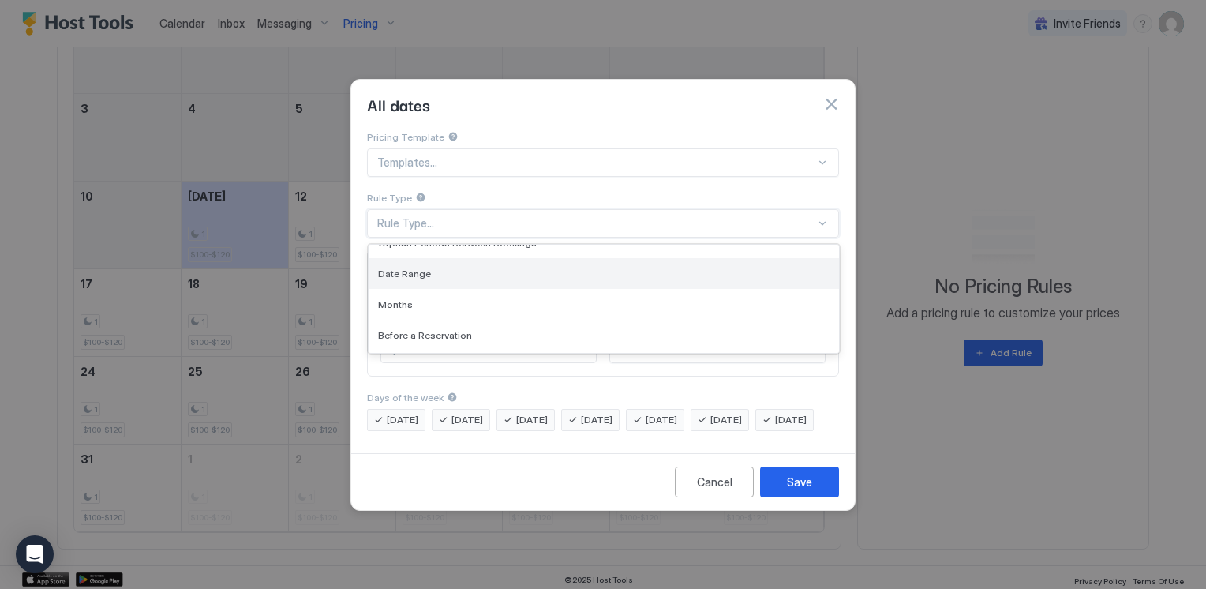
click at [401, 258] on div "Date Range" at bounding box center [603, 273] width 470 height 31
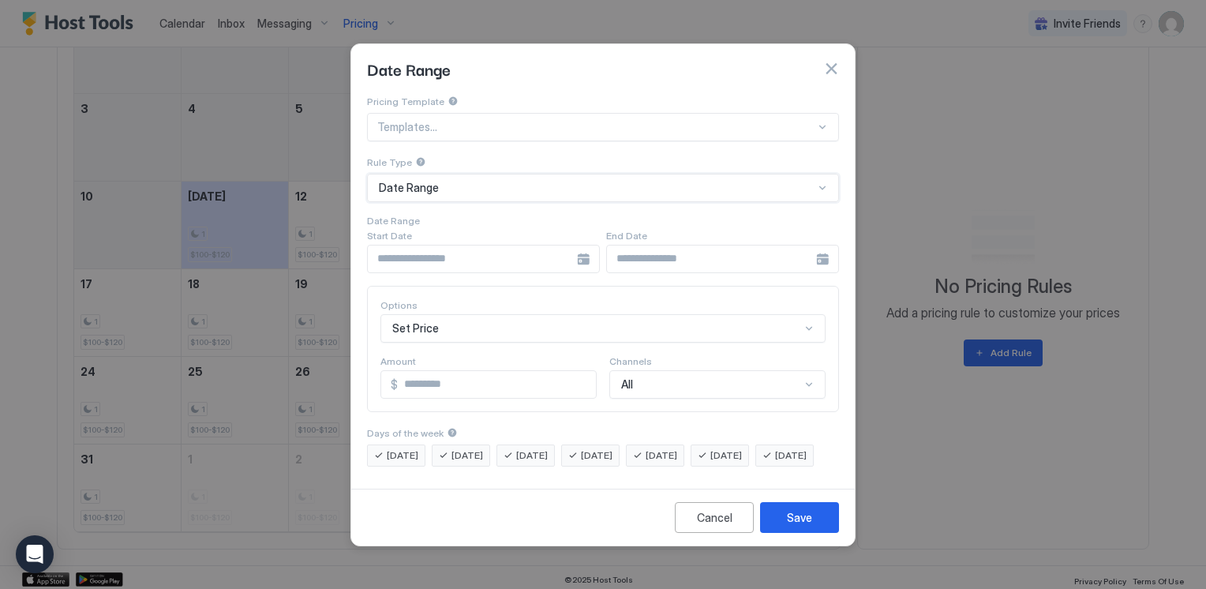
click at [581, 245] on div at bounding box center [483, 259] width 233 height 28
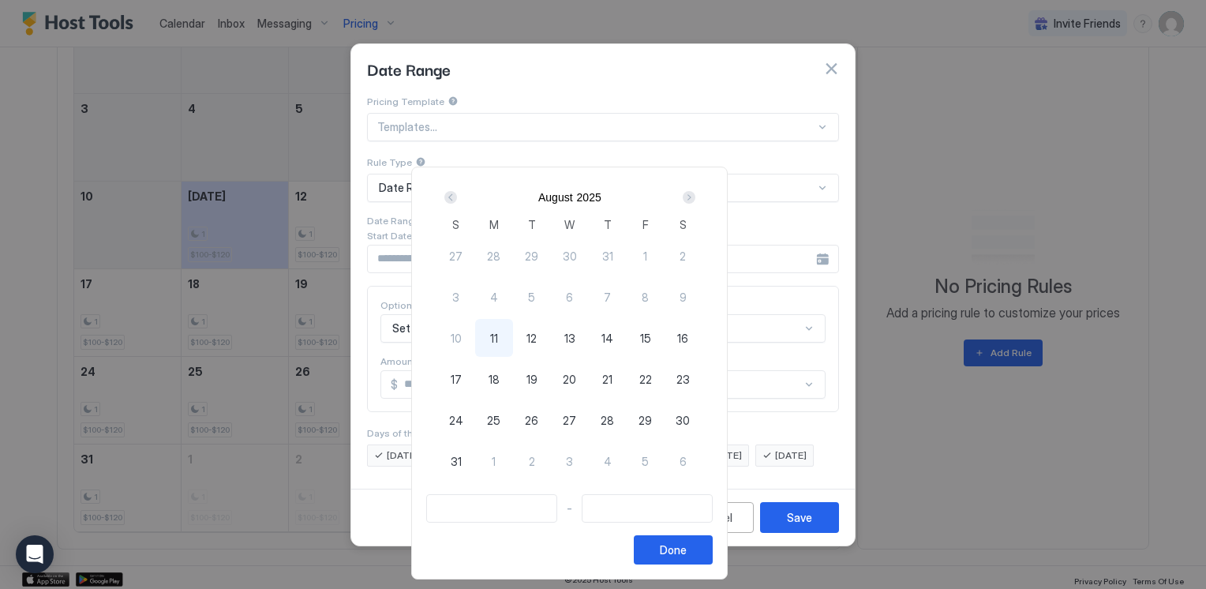
click at [573, 461] on span "3" at bounding box center [569, 461] width 7 height 17
type input "**********"
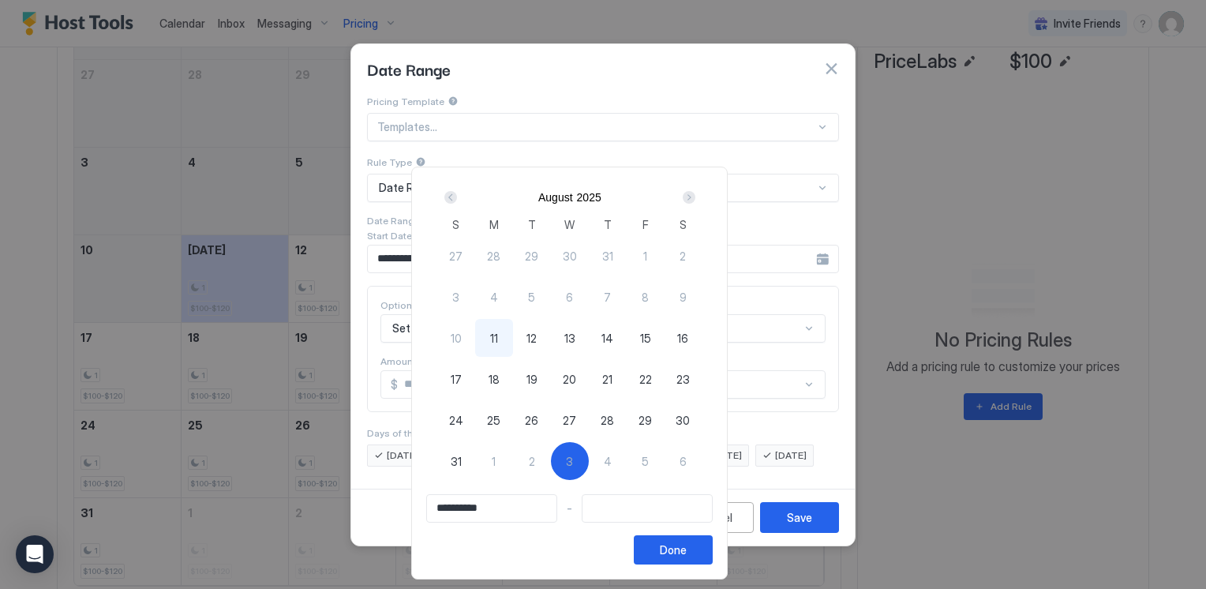
scroll to position [675, 0]
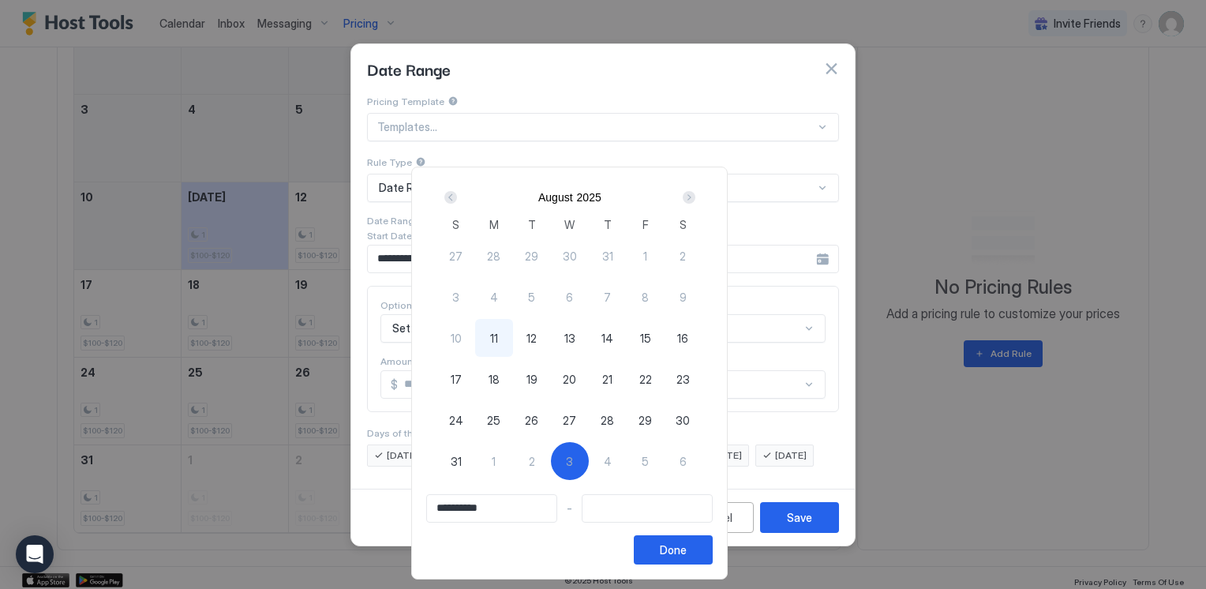
click at [695, 201] on div "Next" at bounding box center [688, 197] width 13 height 13
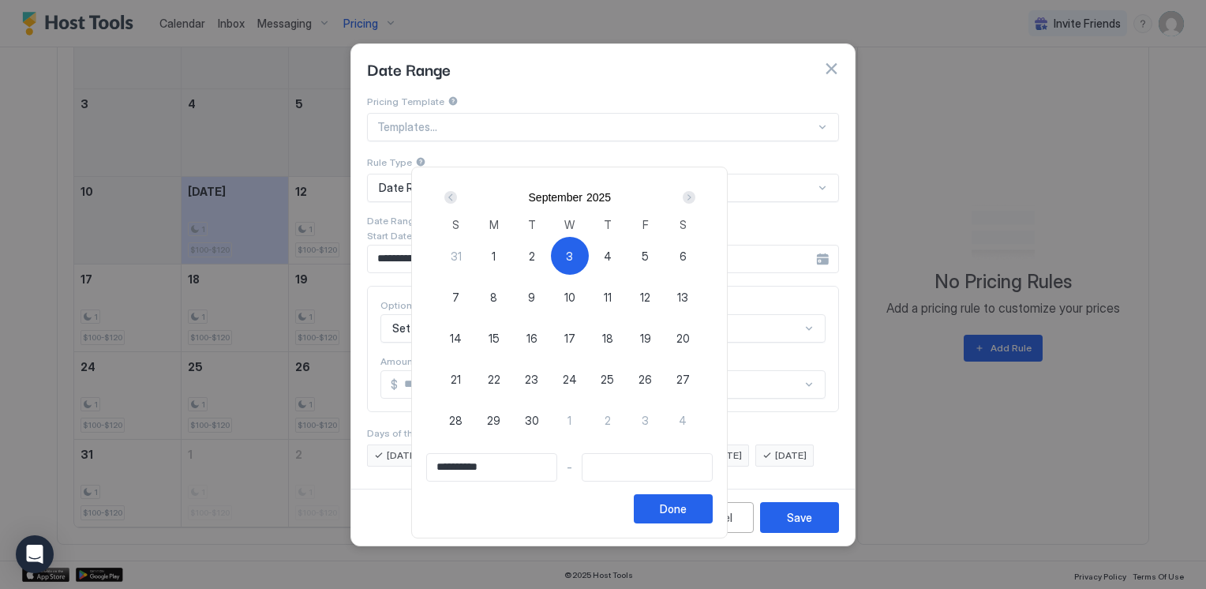
scroll to position [623, 0]
click at [695, 201] on div "Next" at bounding box center [688, 197] width 13 height 13
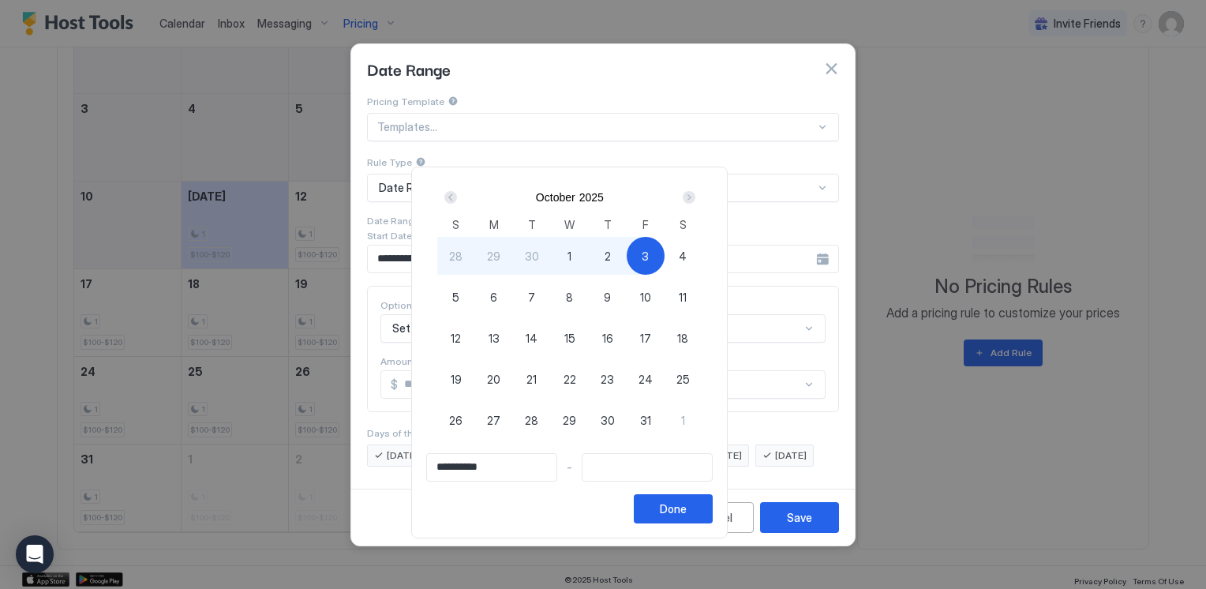
type input "**********"
click at [701, 261] on div "4" at bounding box center [683, 256] width 38 height 38
type input "**********"
drag, startPoint x: 720, startPoint y: 503, endPoint x: 708, endPoint y: 462, distance: 42.7
click at [712, 503] on button "Done" at bounding box center [673, 508] width 79 height 29
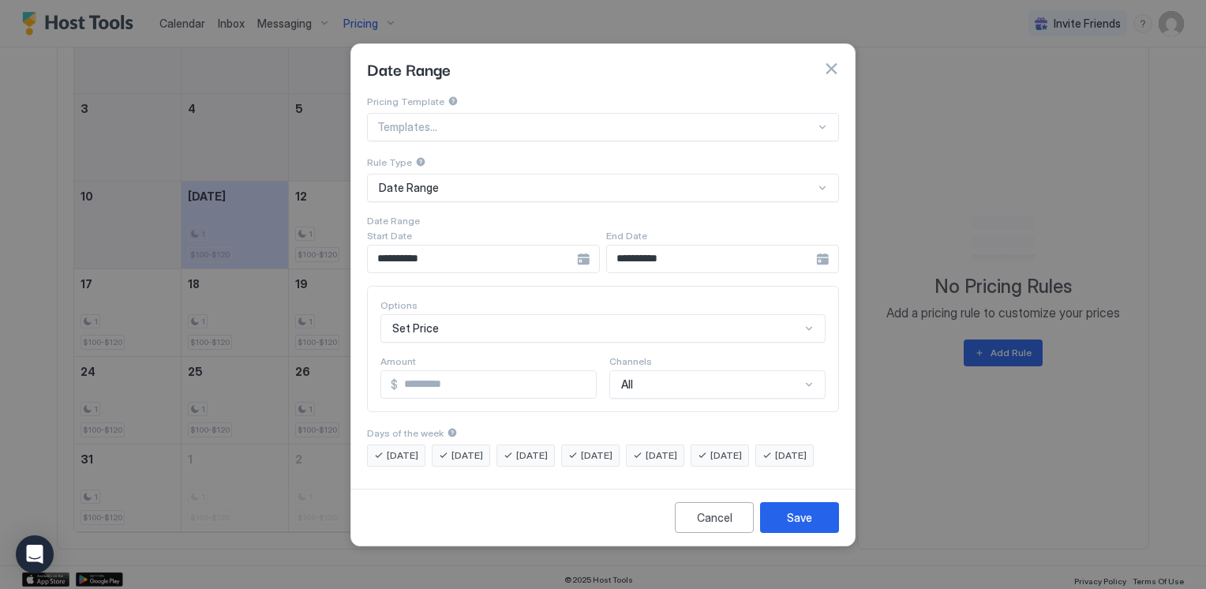
click at [466, 314] on div "Set Price" at bounding box center [602, 328] width 445 height 28
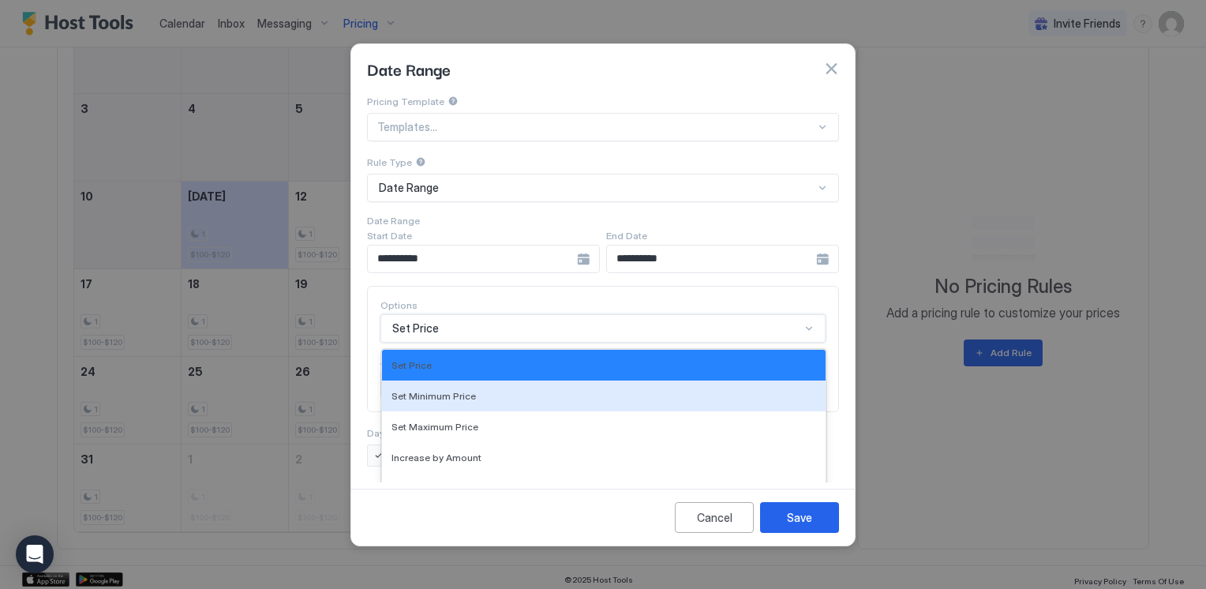
scroll to position [77, 0]
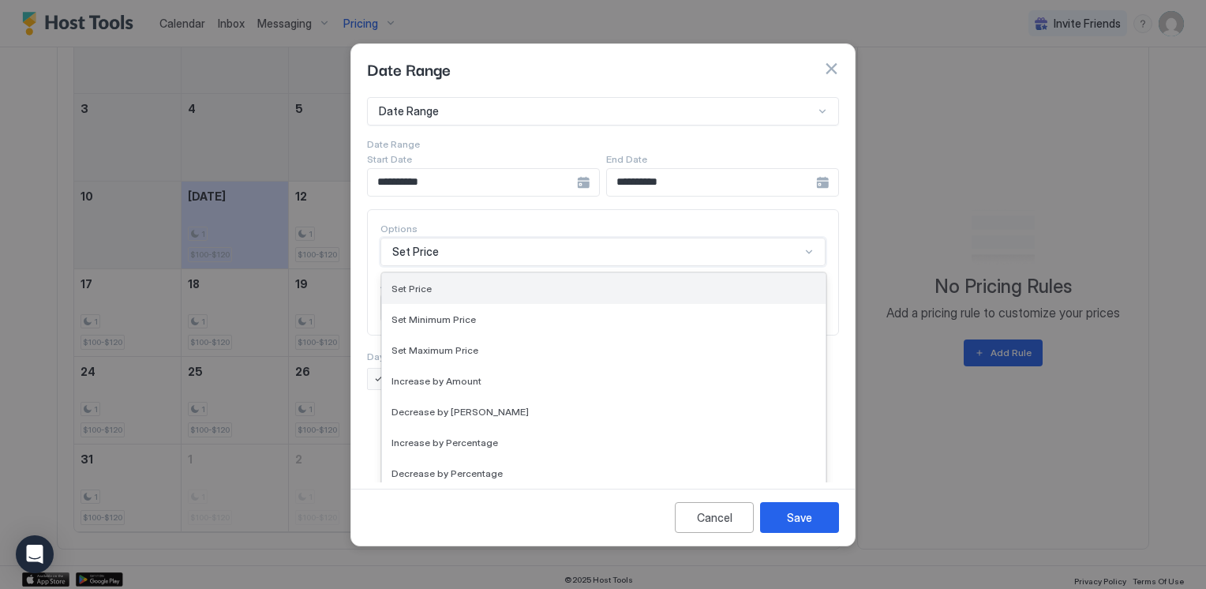
click at [436, 282] on div "Set Price" at bounding box center [603, 288] width 424 height 12
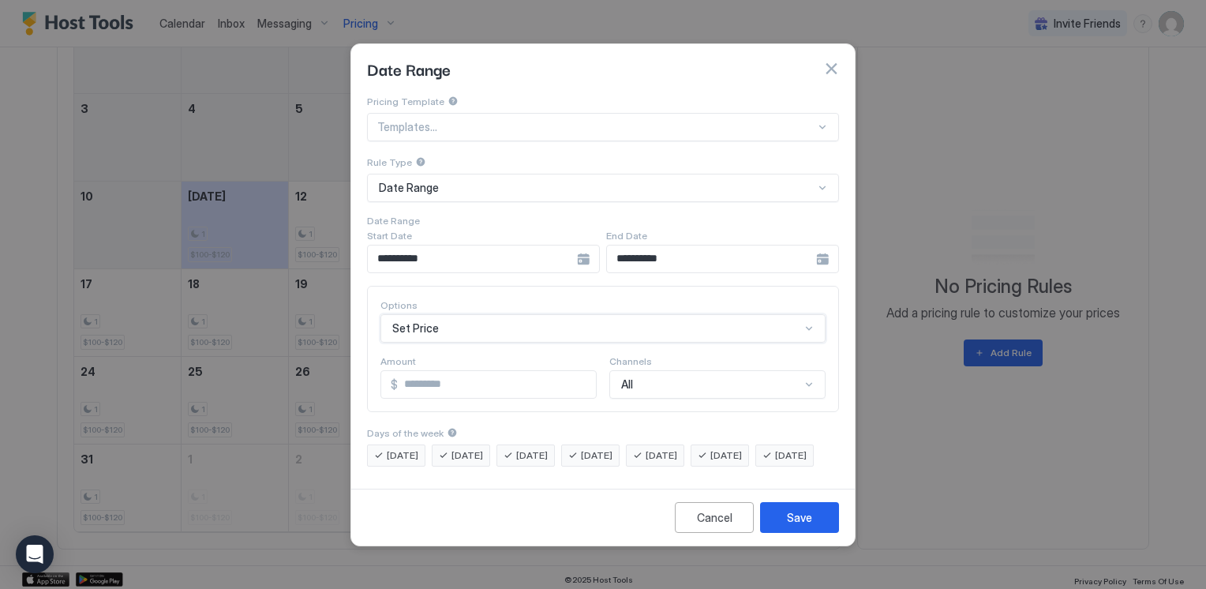
scroll to position [0, 0]
drag, startPoint x: 422, startPoint y: 364, endPoint x: 386, endPoint y: 358, distance: 36.7
click at [386, 370] on div "$ *" at bounding box center [488, 384] width 216 height 28
type input "**"
click at [783, 525] on button "Save" at bounding box center [799, 517] width 79 height 31
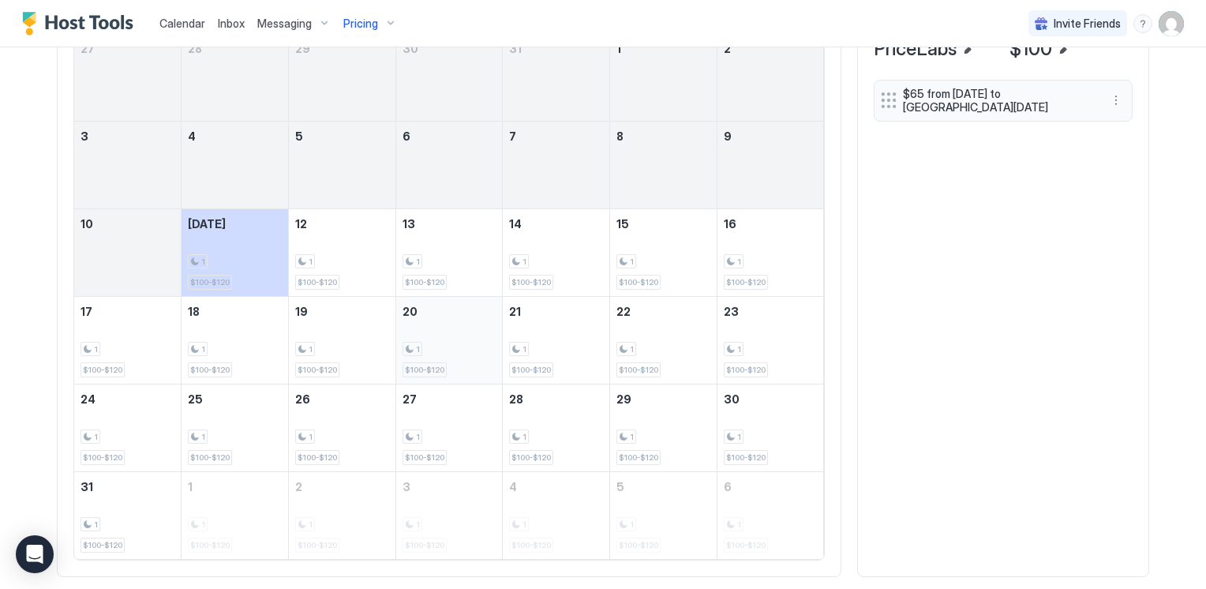
scroll to position [623, 0]
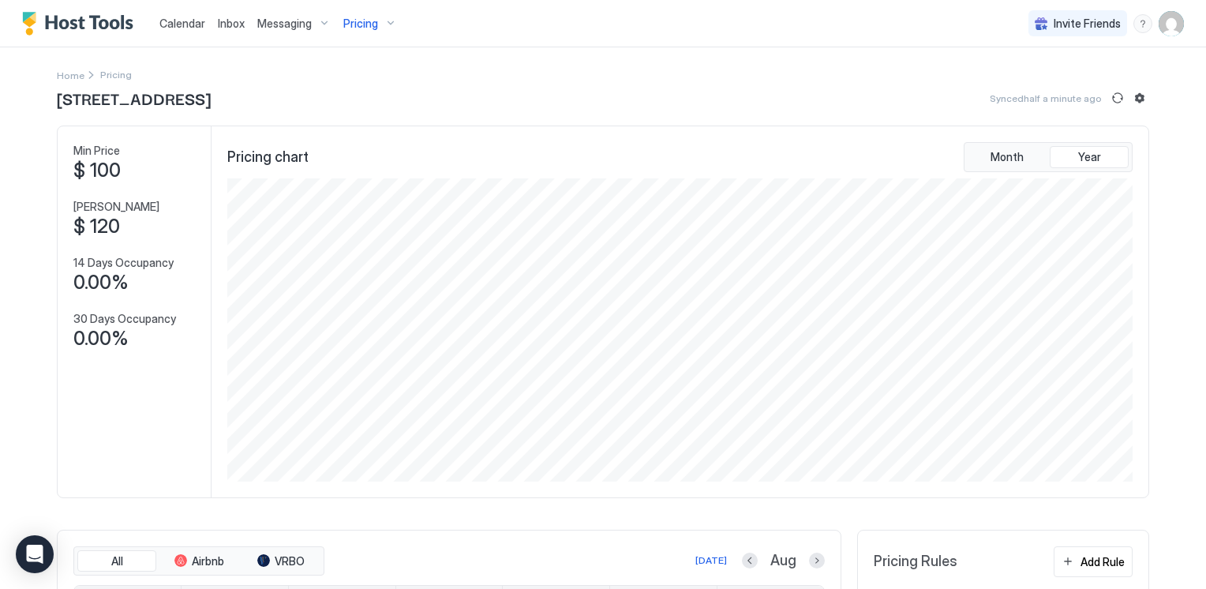
scroll to position [303, 909]
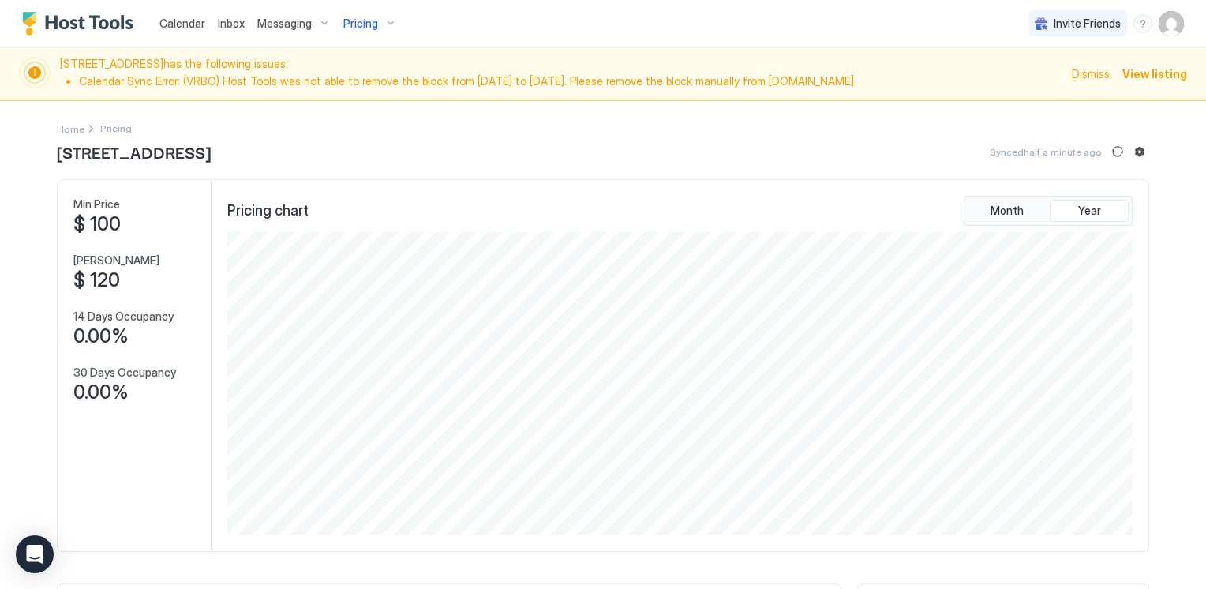
click at [170, 22] on span "Calendar" at bounding box center [182, 23] width 46 height 13
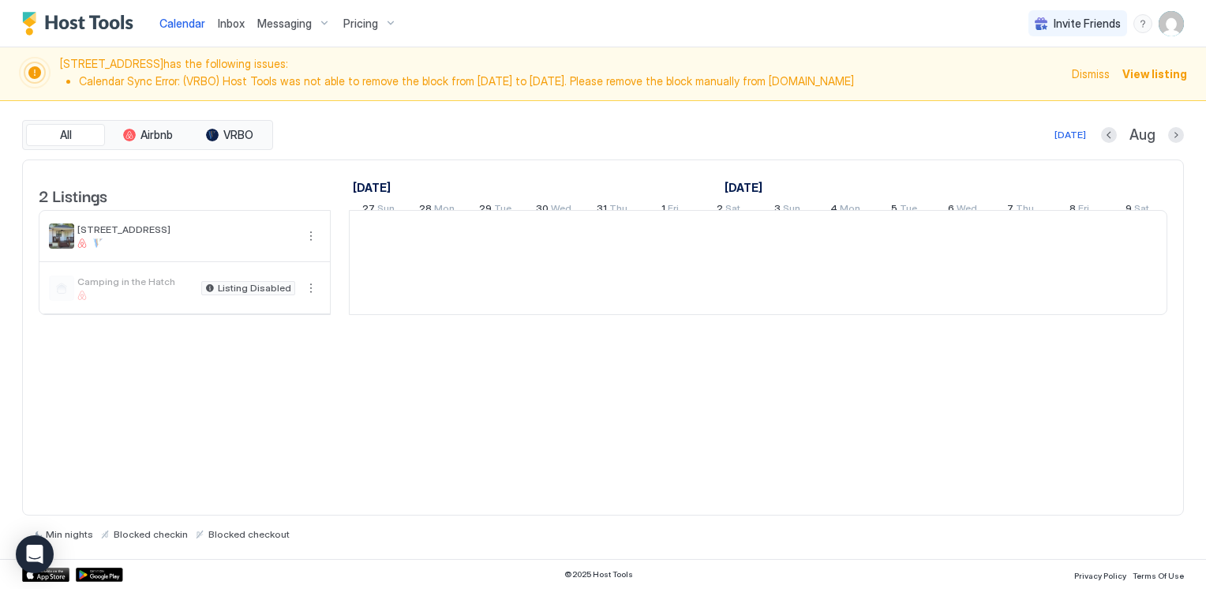
scroll to position [0, 877]
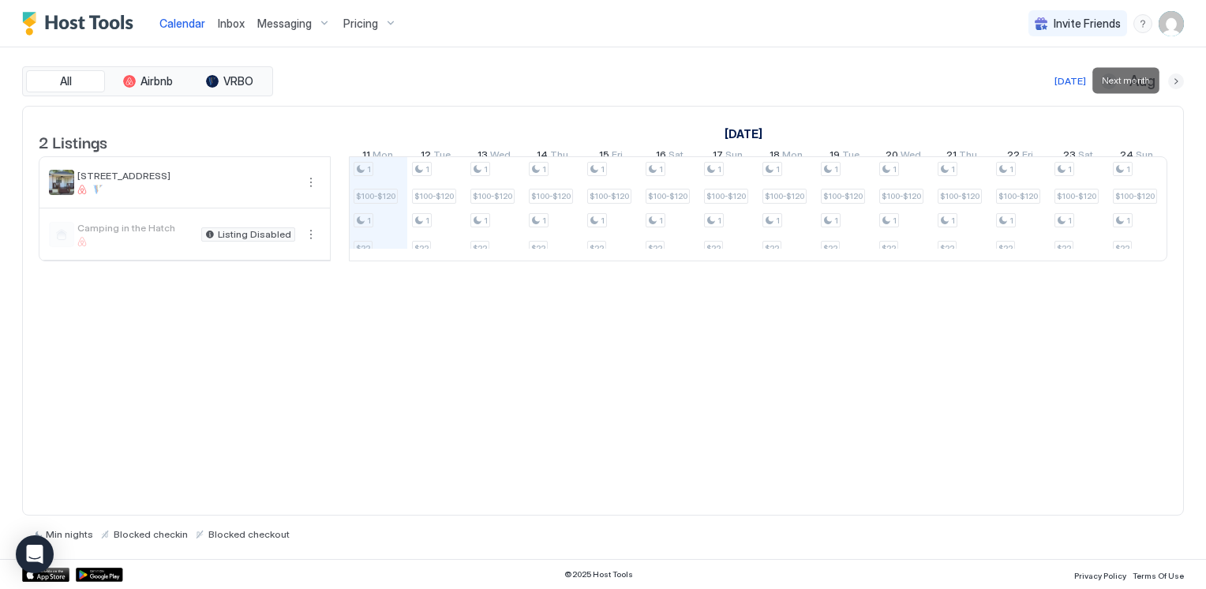
click at [1172, 80] on button "Next month" at bounding box center [1176, 81] width 16 height 16
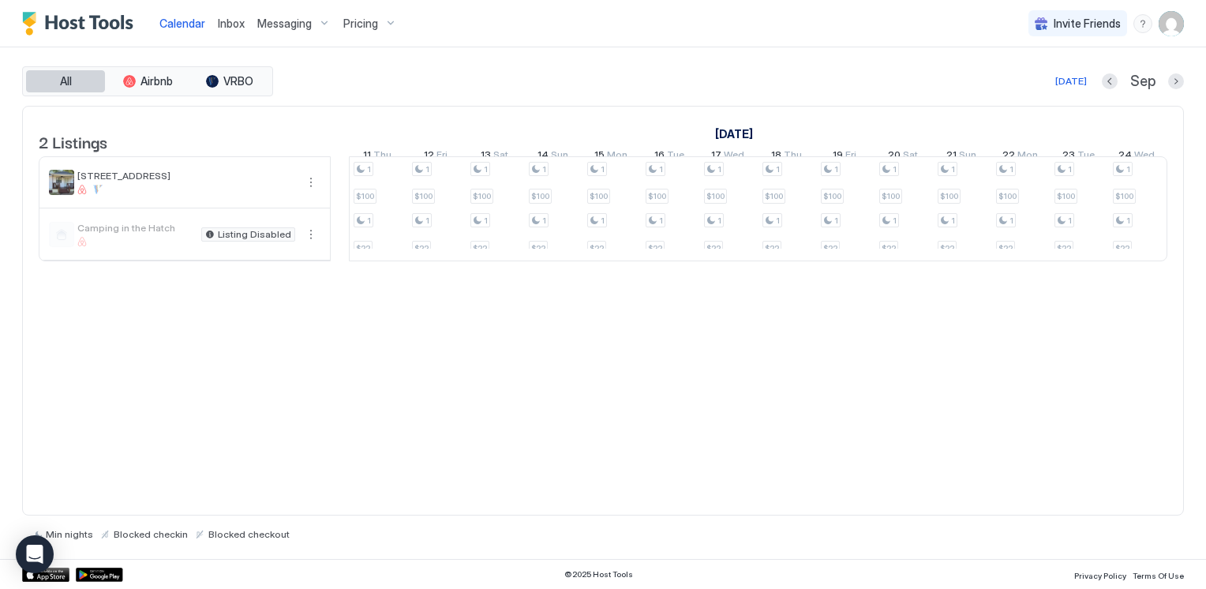
click at [90, 84] on button "All" at bounding box center [65, 81] width 79 height 22
click at [149, 77] on span "Airbnb" at bounding box center [156, 81] width 32 height 14
click at [230, 77] on span "VRBO" at bounding box center [238, 81] width 30 height 14
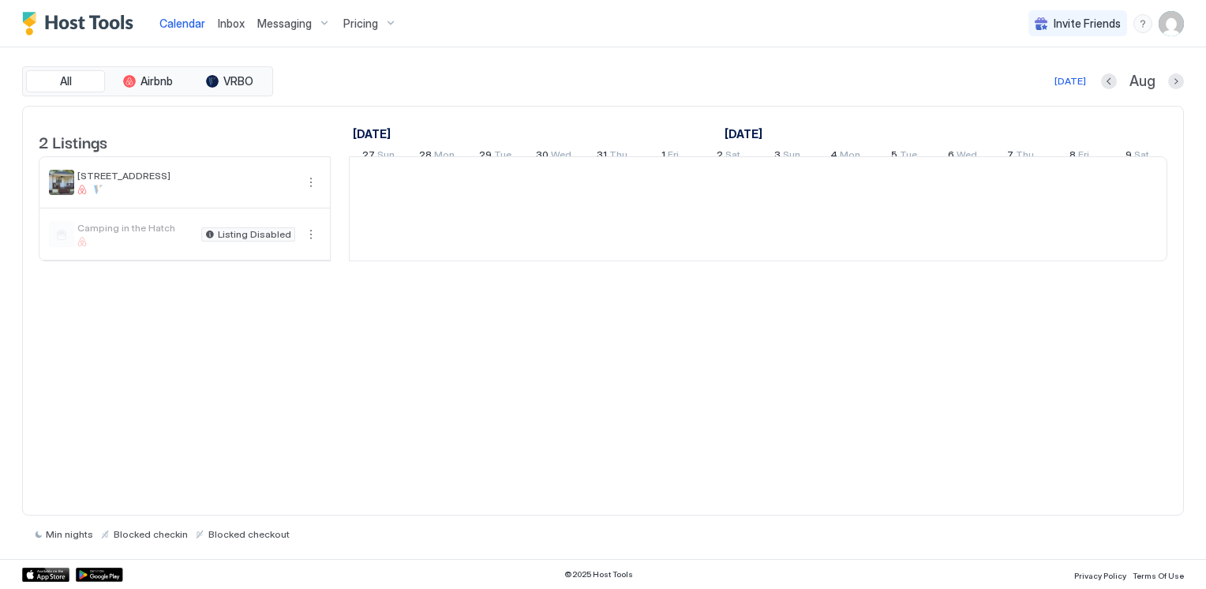
scroll to position [0, 877]
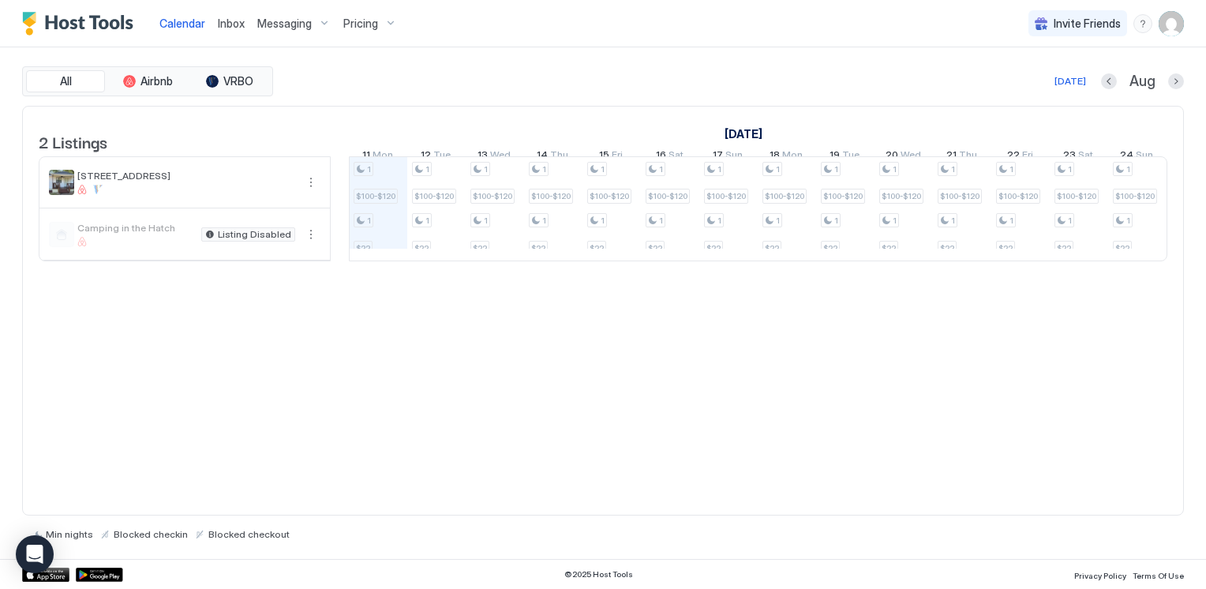
click at [348, 18] on span "Pricing" at bounding box center [360, 24] width 35 height 14
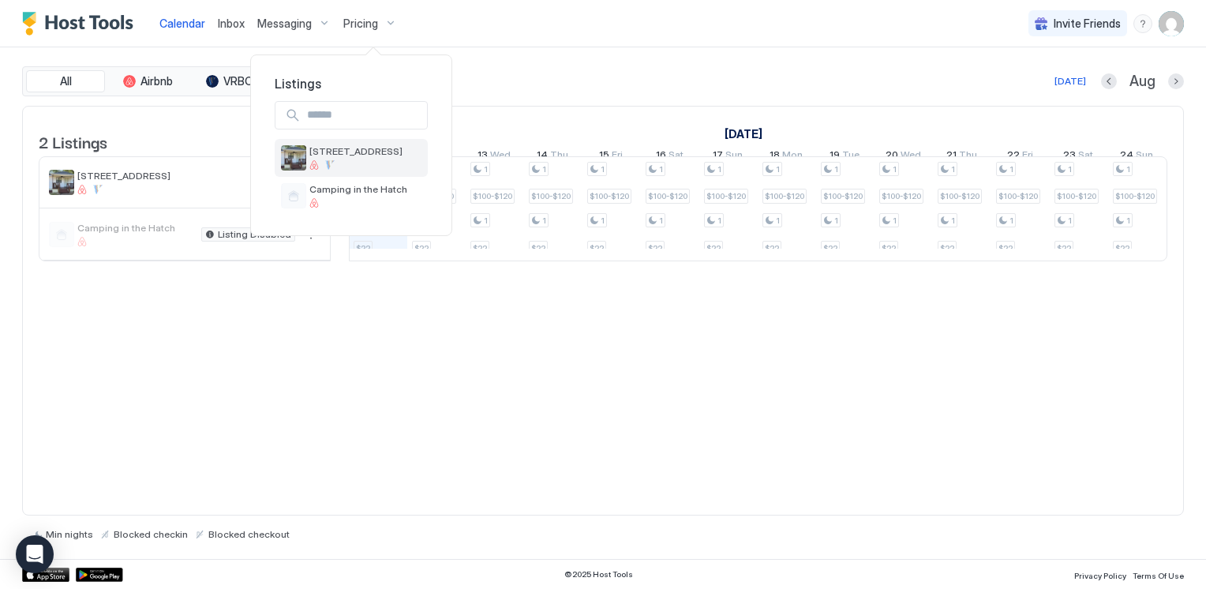
click at [328, 162] on div at bounding box center [329, 164] width 9 height 9
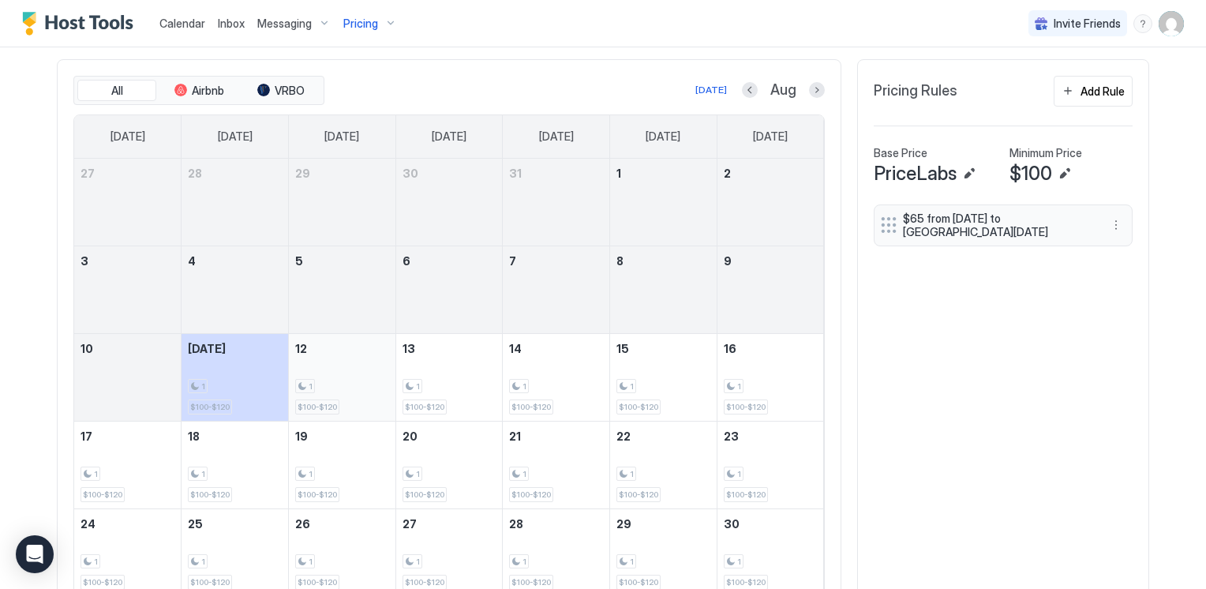
scroll to position [465, 0]
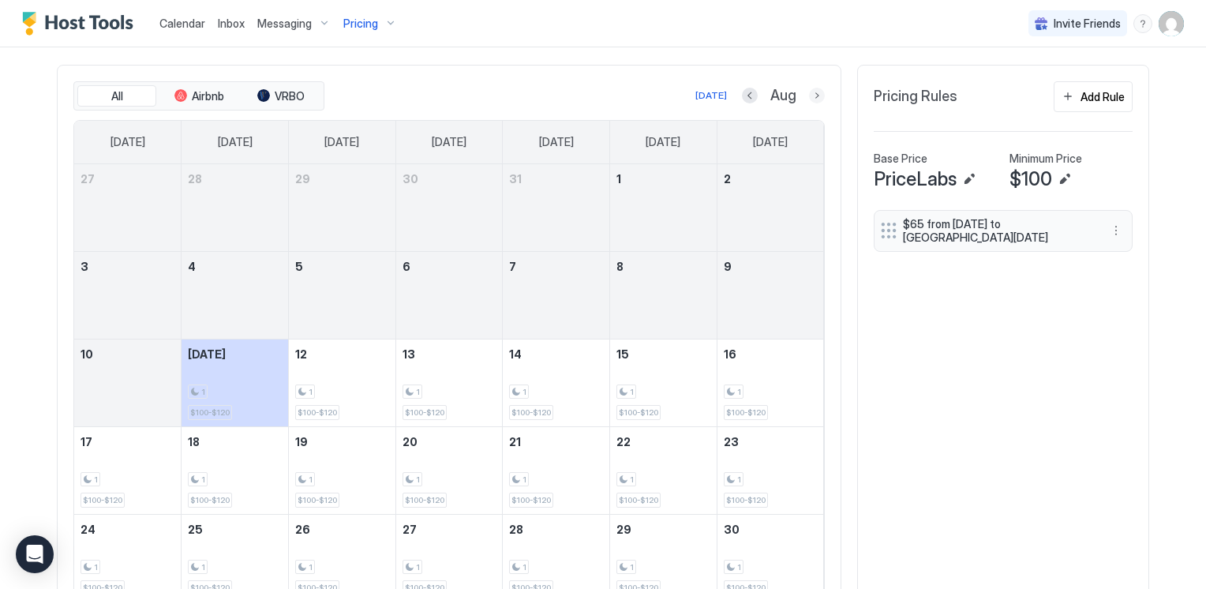
click at [809, 93] on button "Next month" at bounding box center [817, 96] width 16 height 16
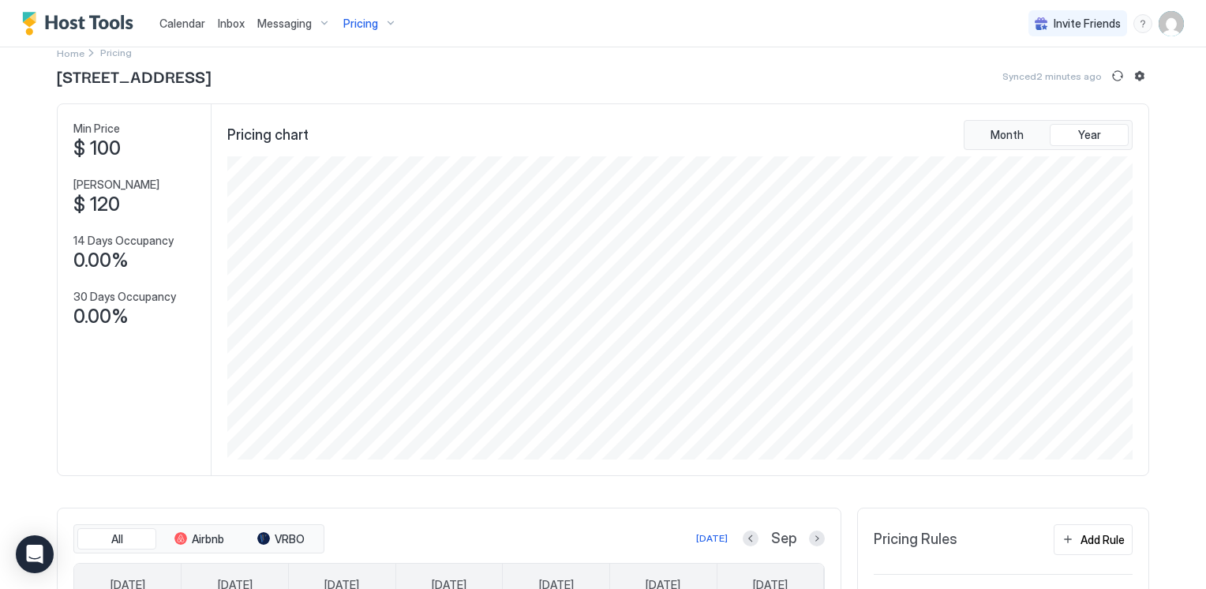
scroll to position [0, 0]
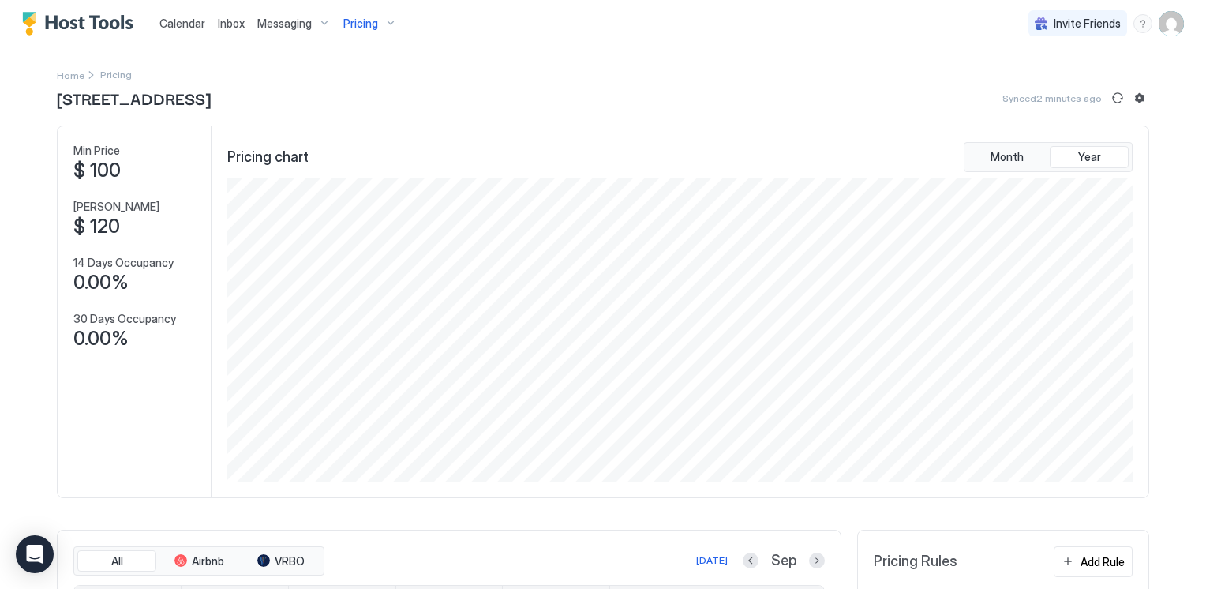
click at [107, 166] on span "$ 100" at bounding box center [96, 171] width 47 height 24
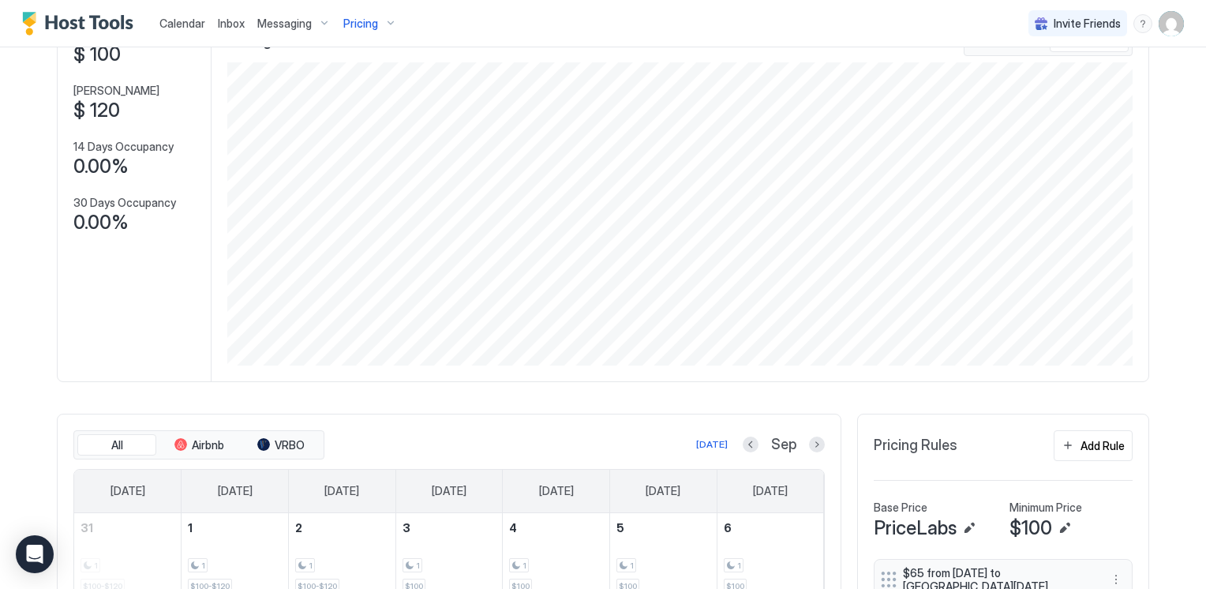
scroll to position [237, 0]
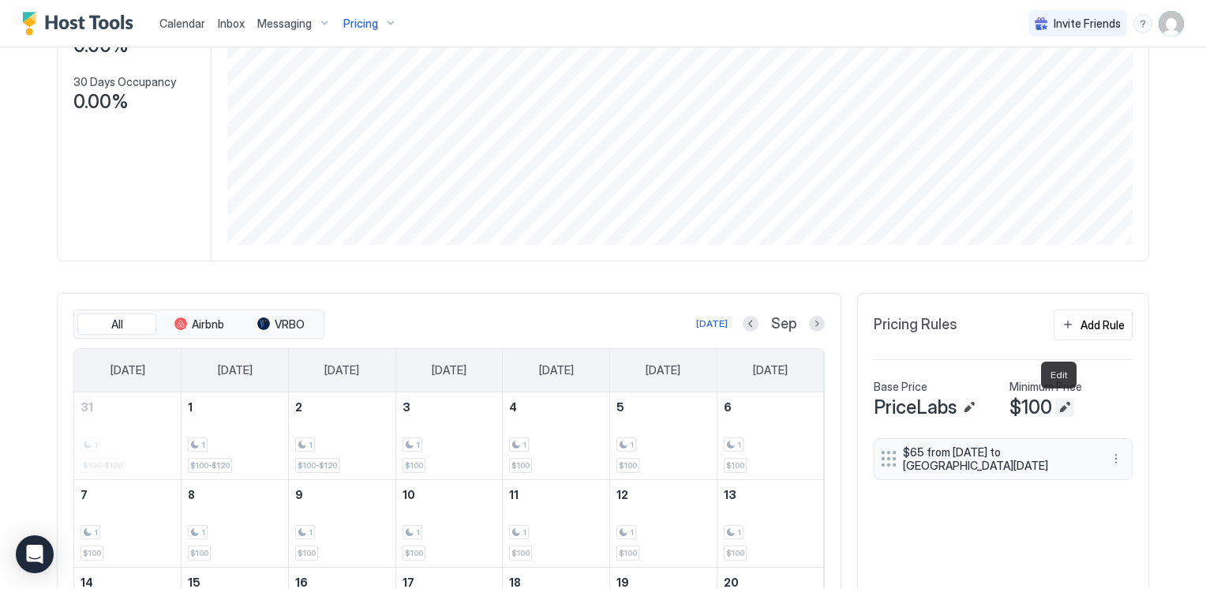
click at [1055, 404] on button "Edit" at bounding box center [1064, 407] width 19 height 19
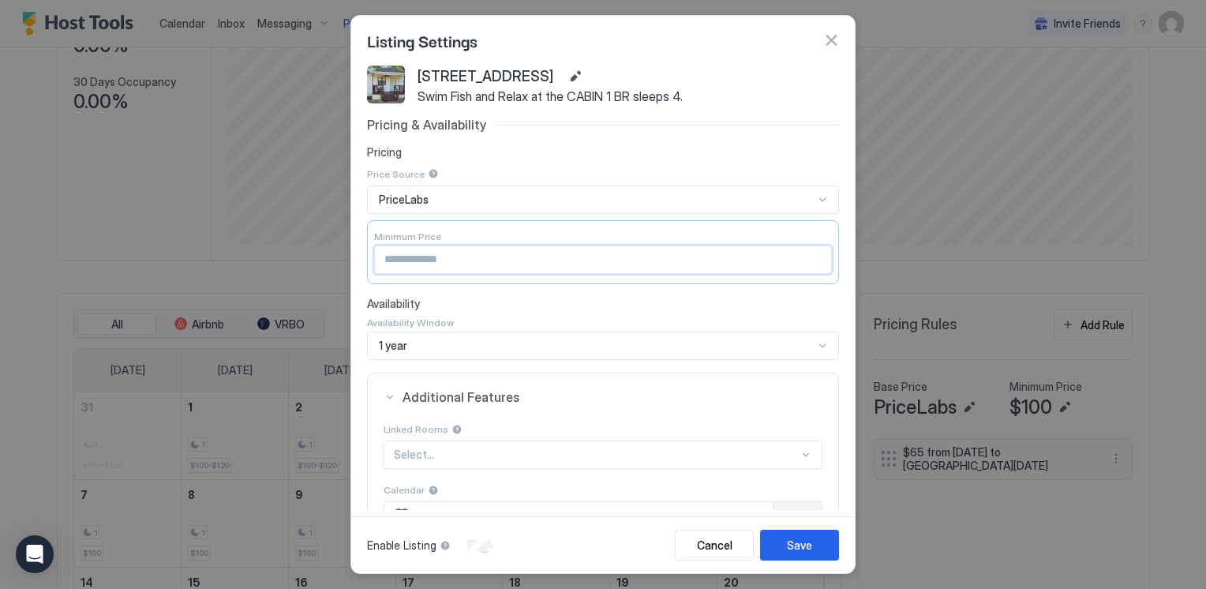
drag, startPoint x: 410, startPoint y: 258, endPoint x: 364, endPoint y: 256, distance: 46.6
click at [364, 257] on div "27 Rabbit Lane Swim Fish and Relax at the CABIN 1 BR sleeps 4. Pricing & Availa…" at bounding box center [602, 288] width 503 height 446
type input "**"
drag, startPoint x: 783, startPoint y: 541, endPoint x: 785, endPoint y: 529, distance: 12.8
click at [783, 541] on button "Save" at bounding box center [799, 544] width 79 height 31
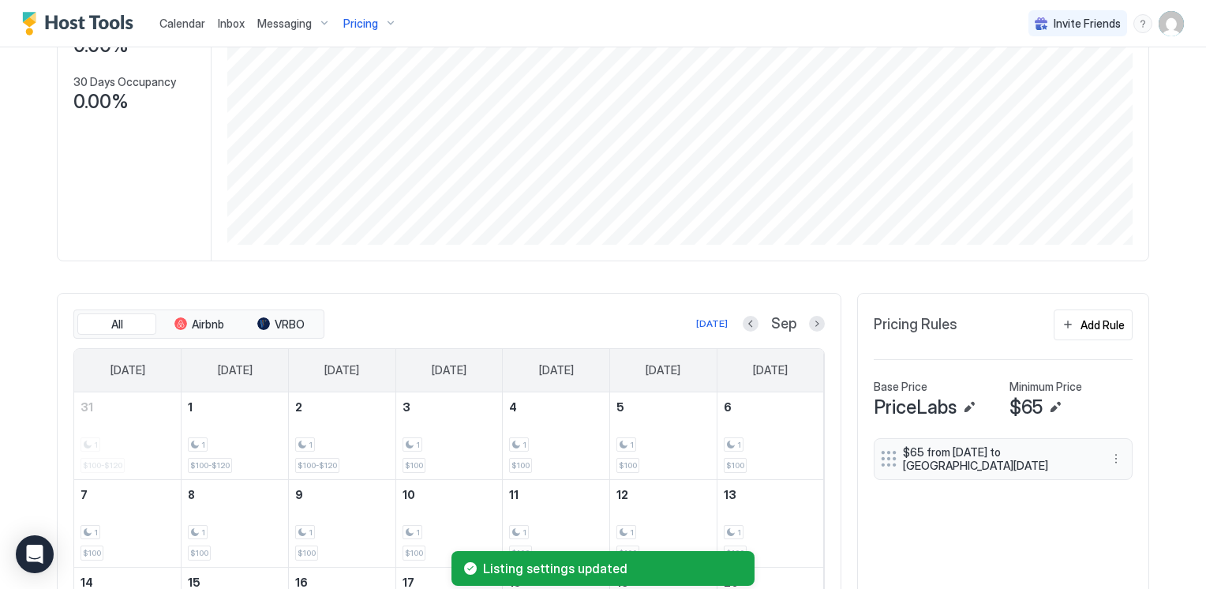
scroll to position [316, 0]
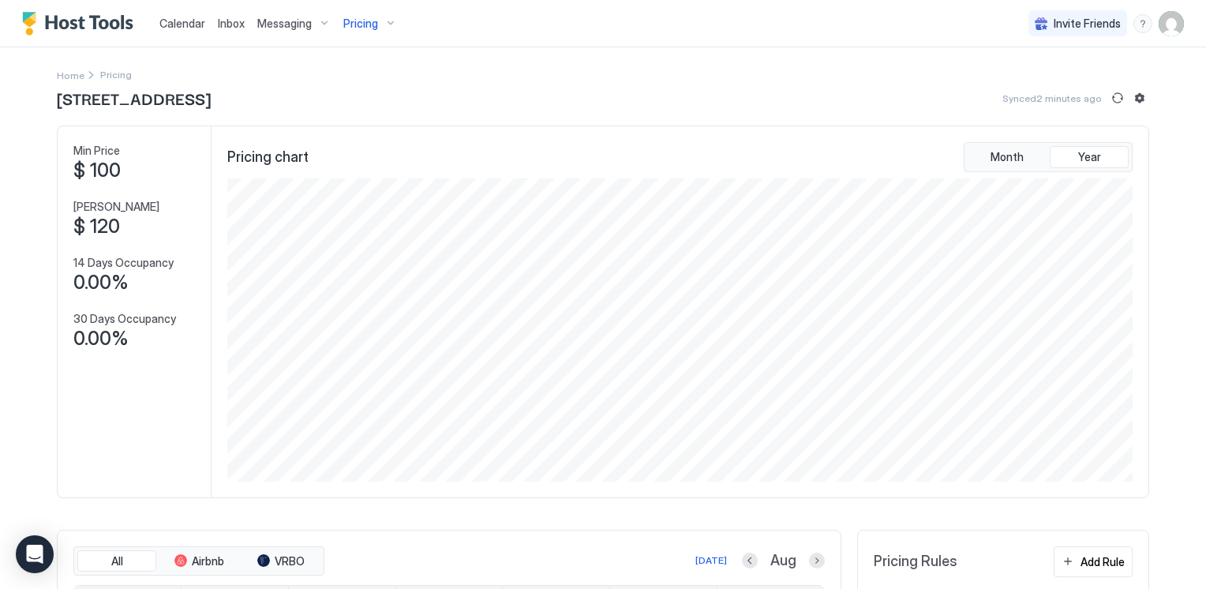
scroll to position [303, 909]
click at [180, 24] on span "Calendar" at bounding box center [182, 23] width 46 height 13
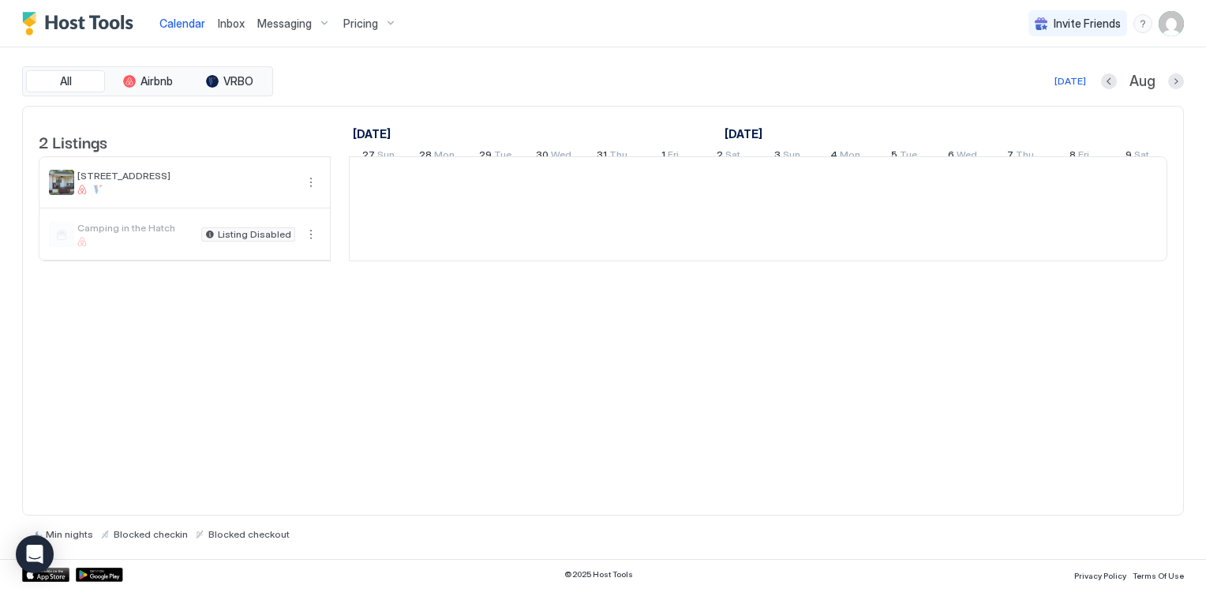
scroll to position [0, 877]
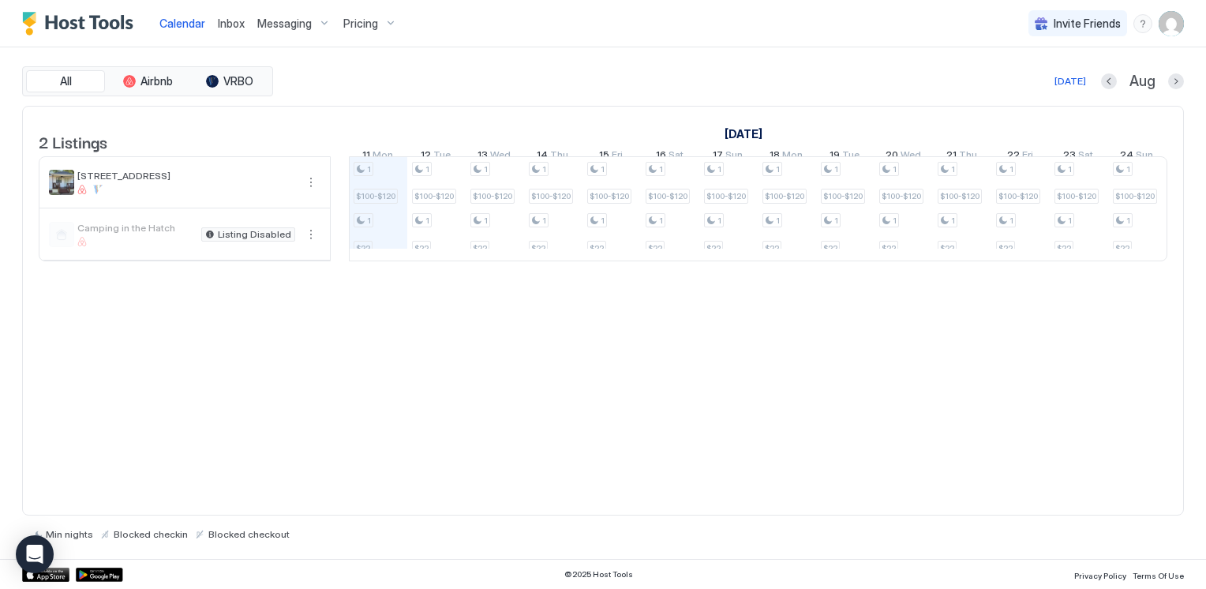
click at [346, 25] on span "Pricing" at bounding box center [360, 24] width 35 height 14
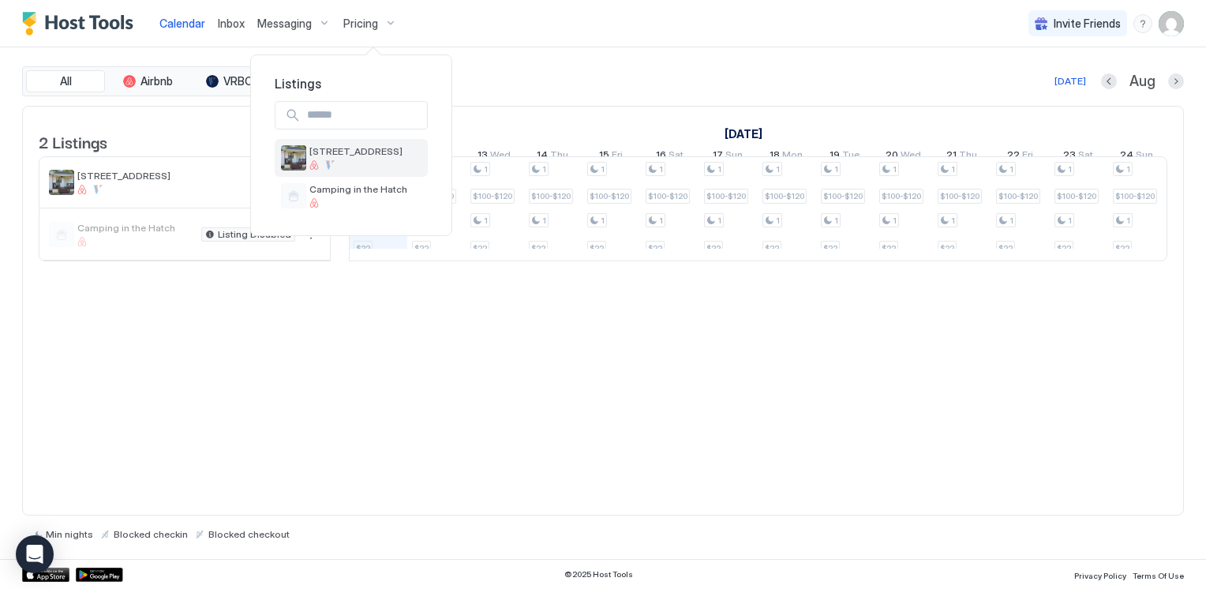
click at [341, 153] on span "[STREET_ADDRESS]" at bounding box center [355, 151] width 93 height 12
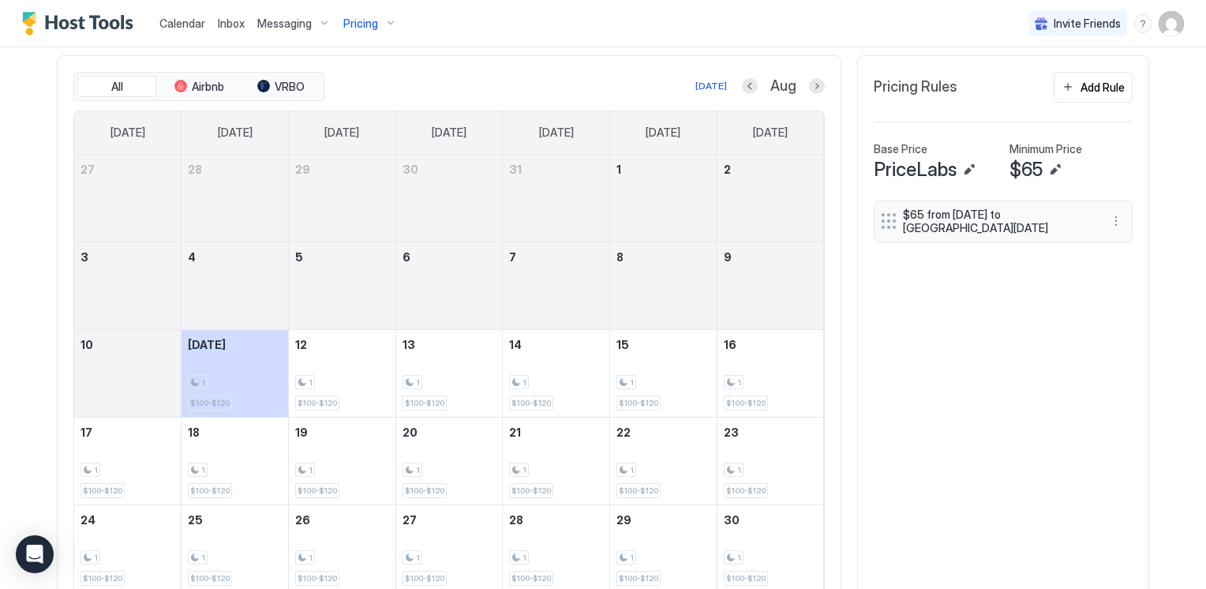
scroll to position [465, 0]
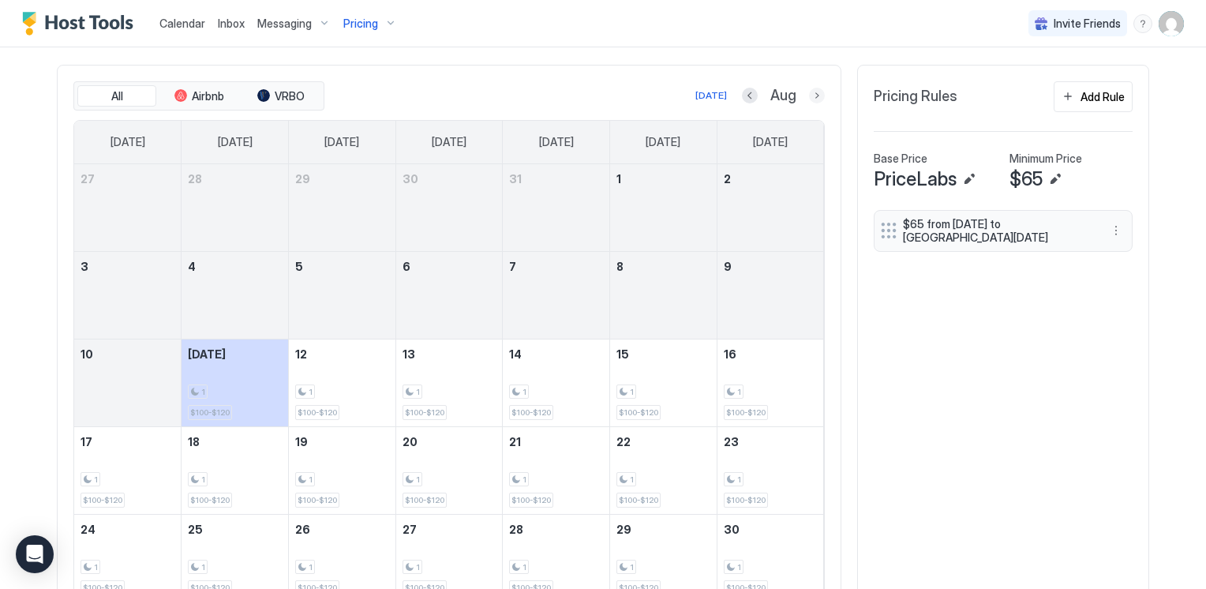
click at [811, 99] on button "Next month" at bounding box center [817, 96] width 16 height 16
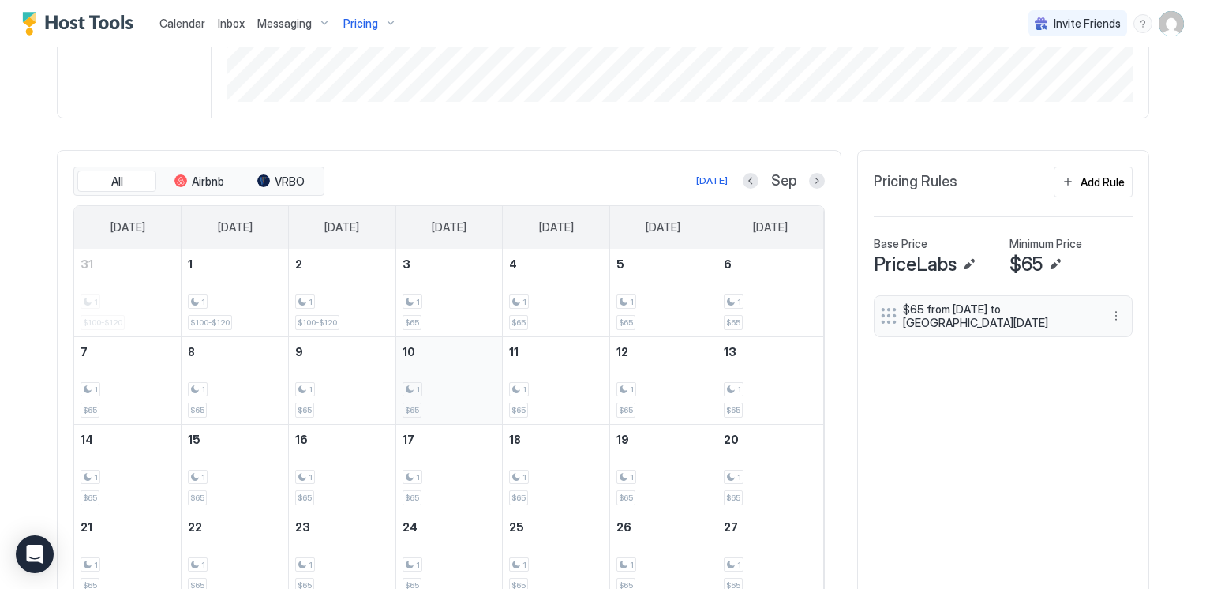
scroll to position [378, 0]
click at [747, 181] on button "Previous month" at bounding box center [750, 182] width 16 height 16
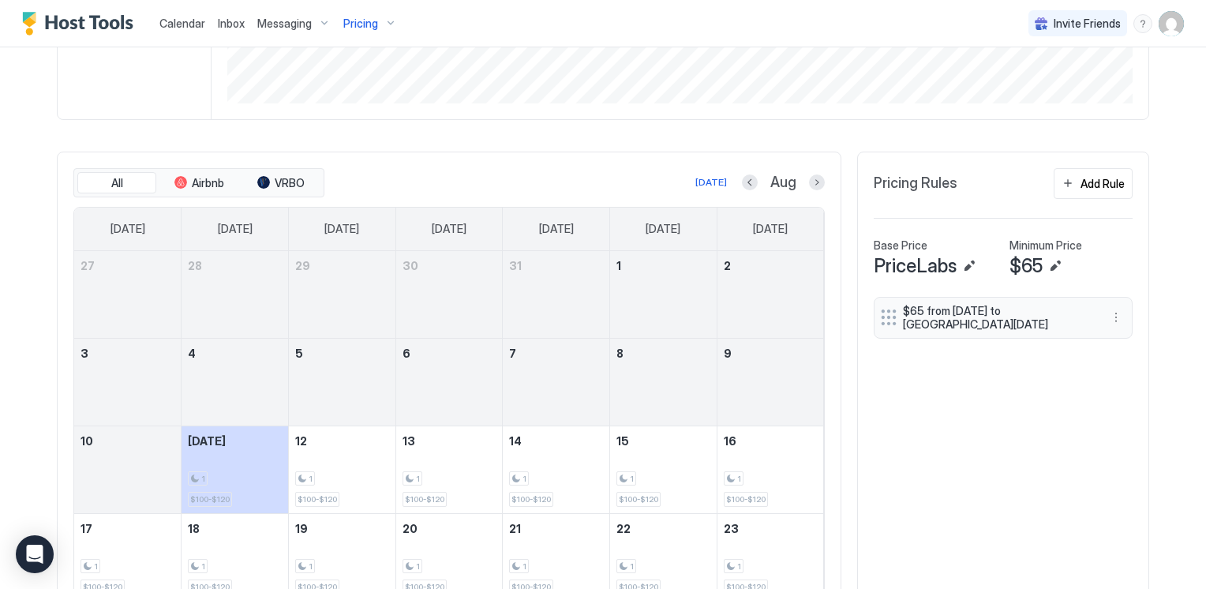
scroll to position [615, 0]
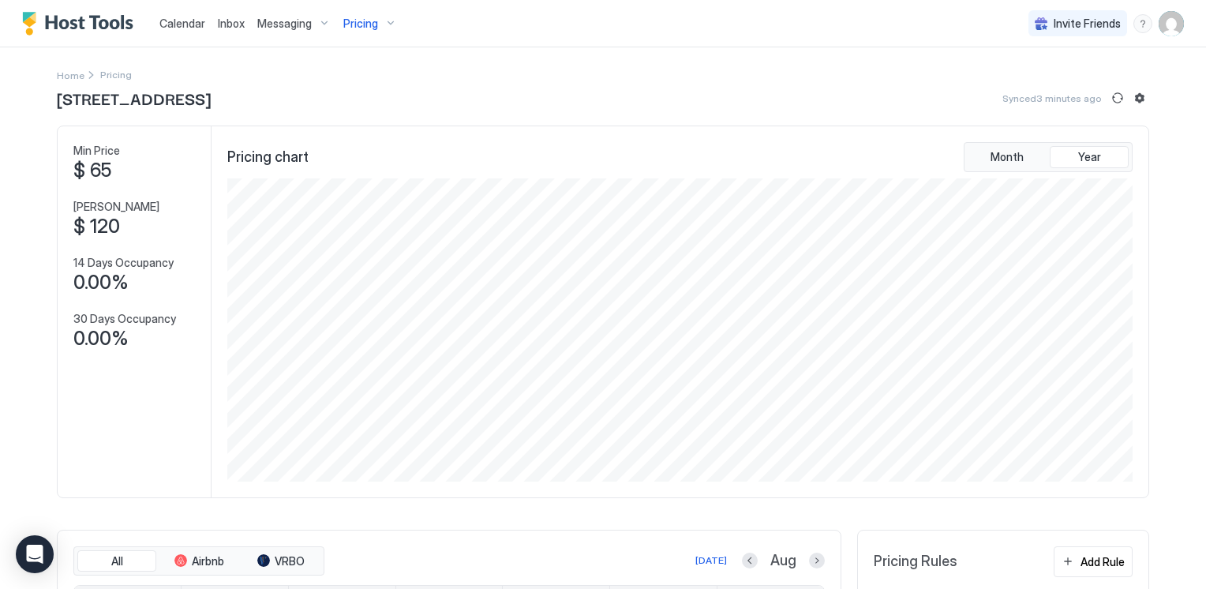
scroll to position [303, 909]
click at [178, 23] on span "Calendar" at bounding box center [182, 23] width 46 height 13
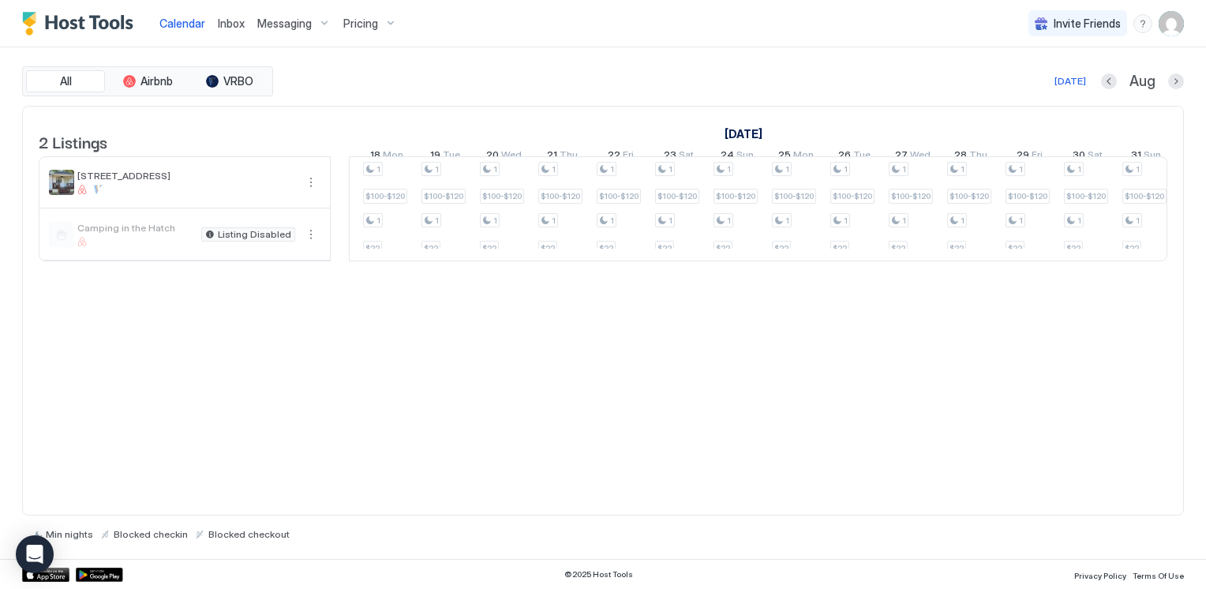
scroll to position [0, 1402]
